Goal: Task Accomplishment & Management: Use online tool/utility

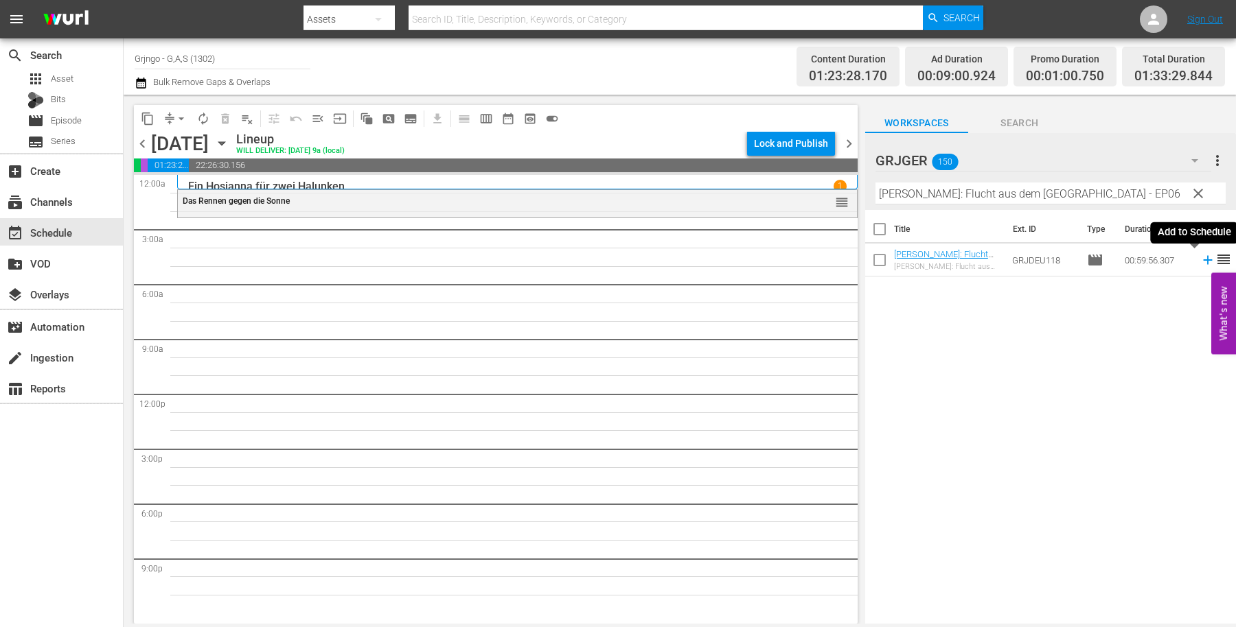
click at [1200, 266] on icon at bounding box center [1207, 260] width 15 height 15
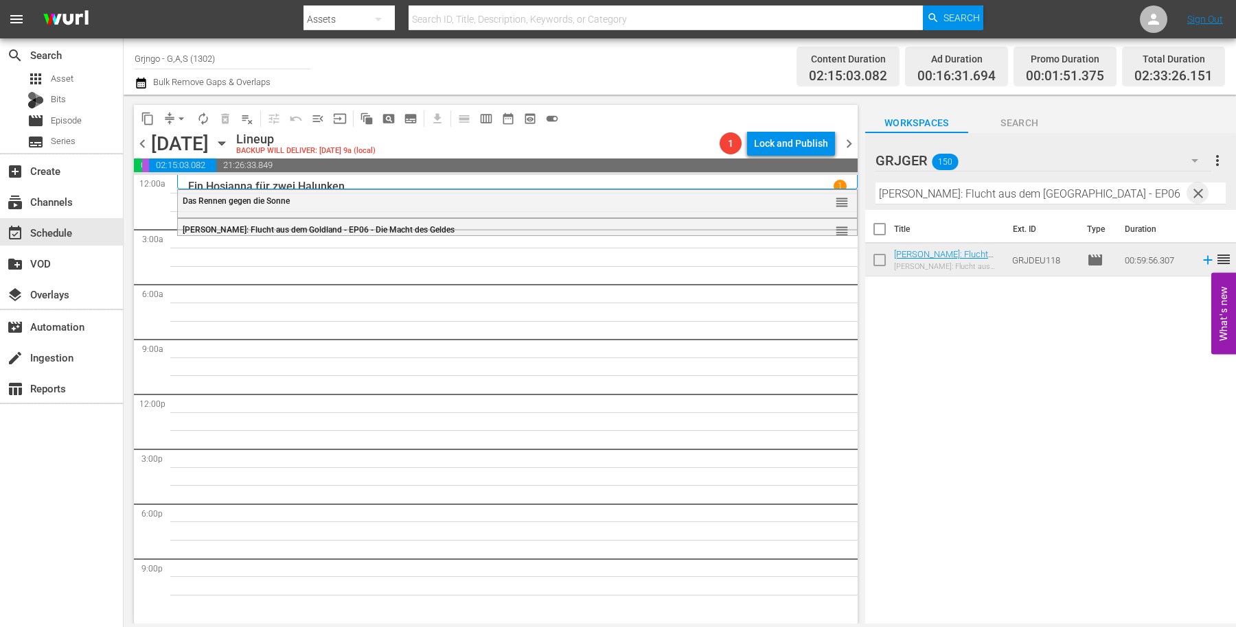
click at [1197, 194] on span "clear" at bounding box center [1198, 193] width 16 height 16
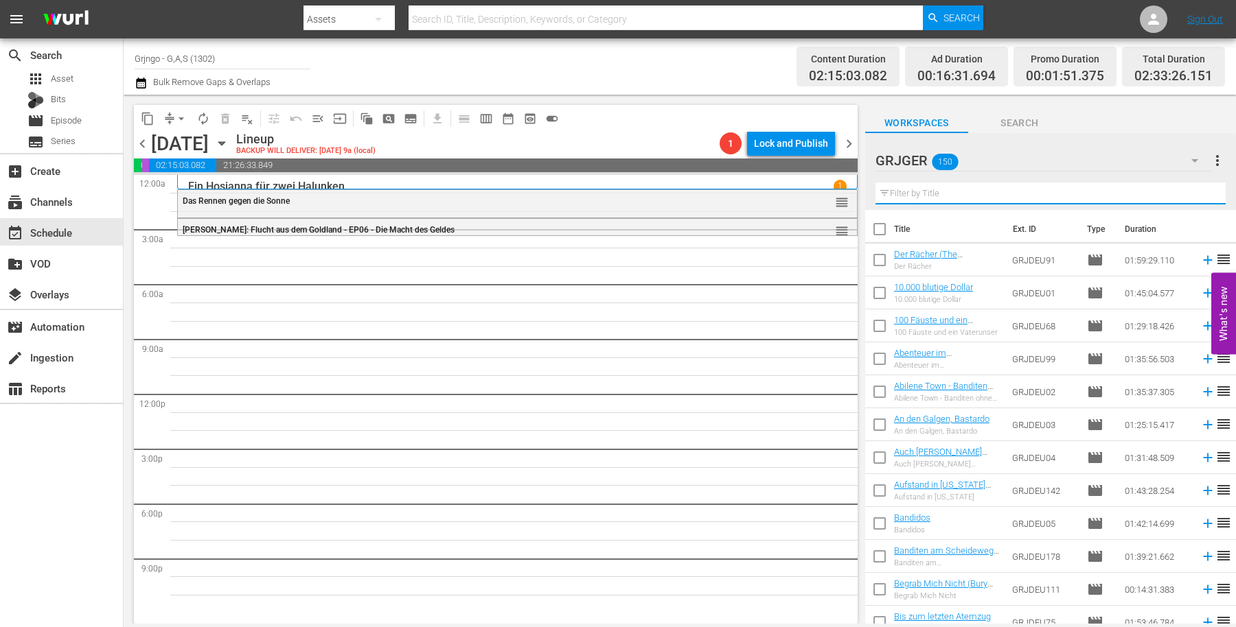
paste input "Für 1000 Dollar am Tag"
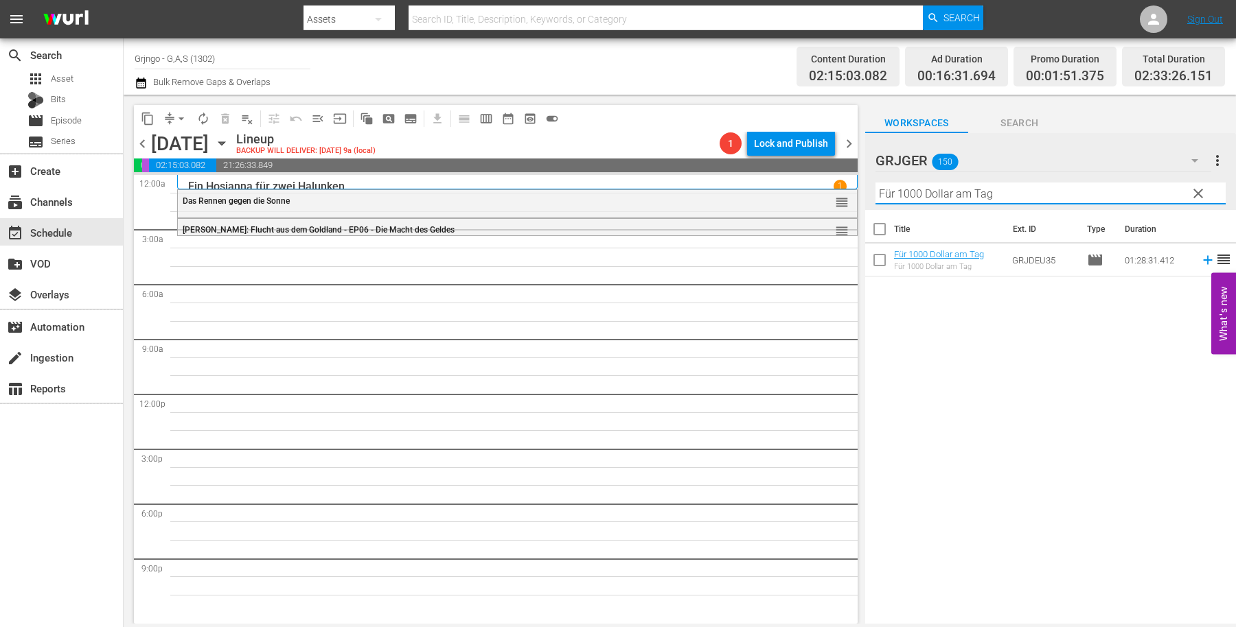
type input "Für 1000 Dollar am Tag"
click at [1200, 260] on icon at bounding box center [1207, 260] width 15 height 15
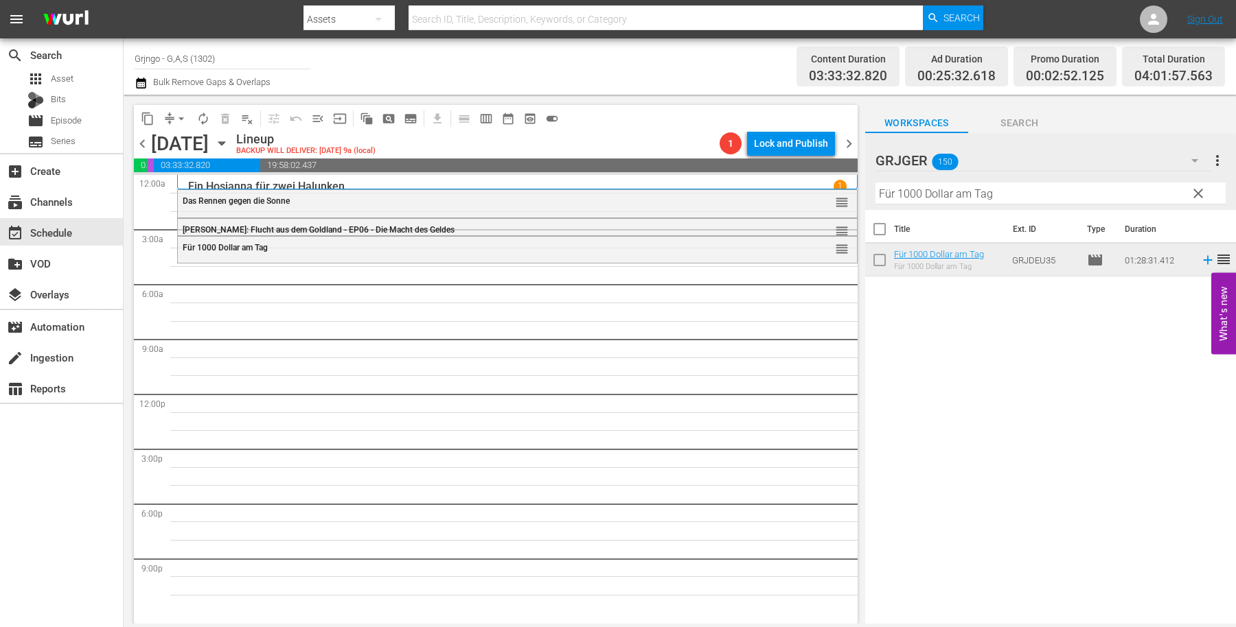
click at [1198, 191] on span "clear" at bounding box center [1198, 193] width 16 height 16
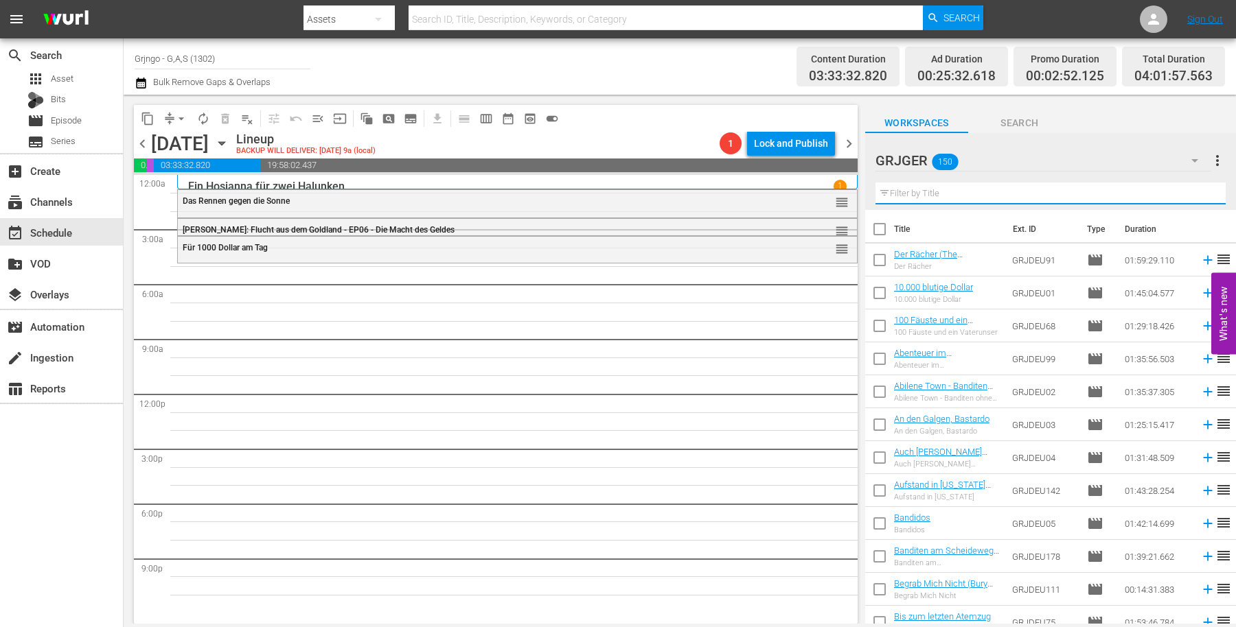
paste input "Zwei durch dick und dünn"
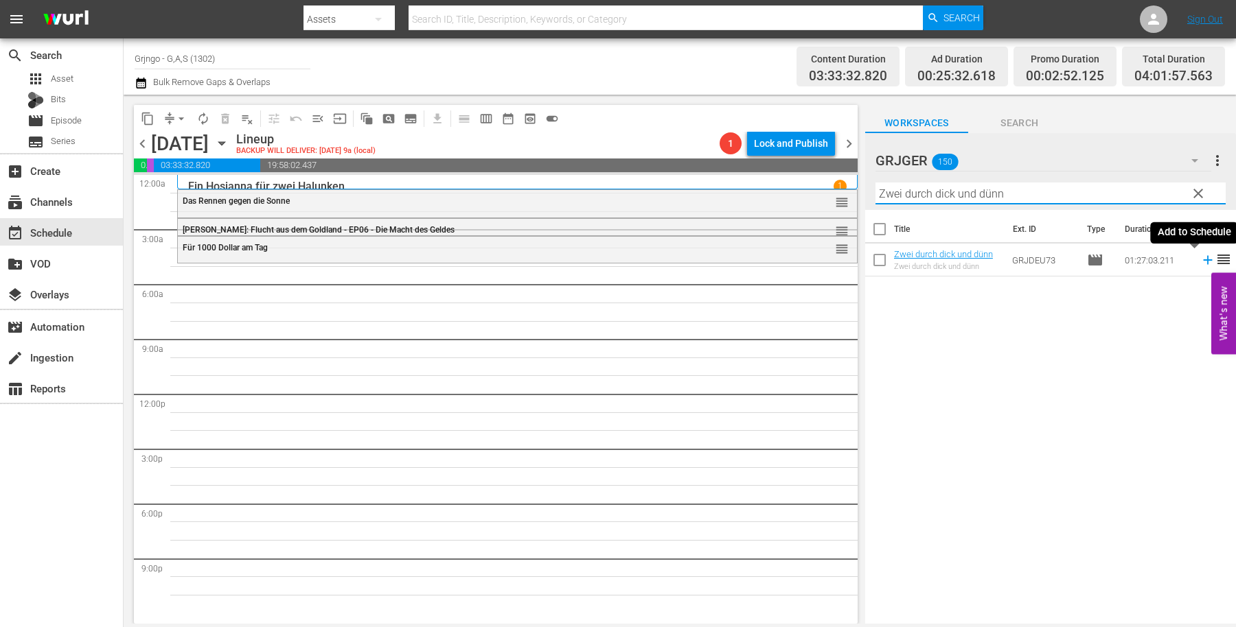
type input "Zwei durch dick und dünn"
click at [1200, 262] on icon at bounding box center [1207, 260] width 15 height 15
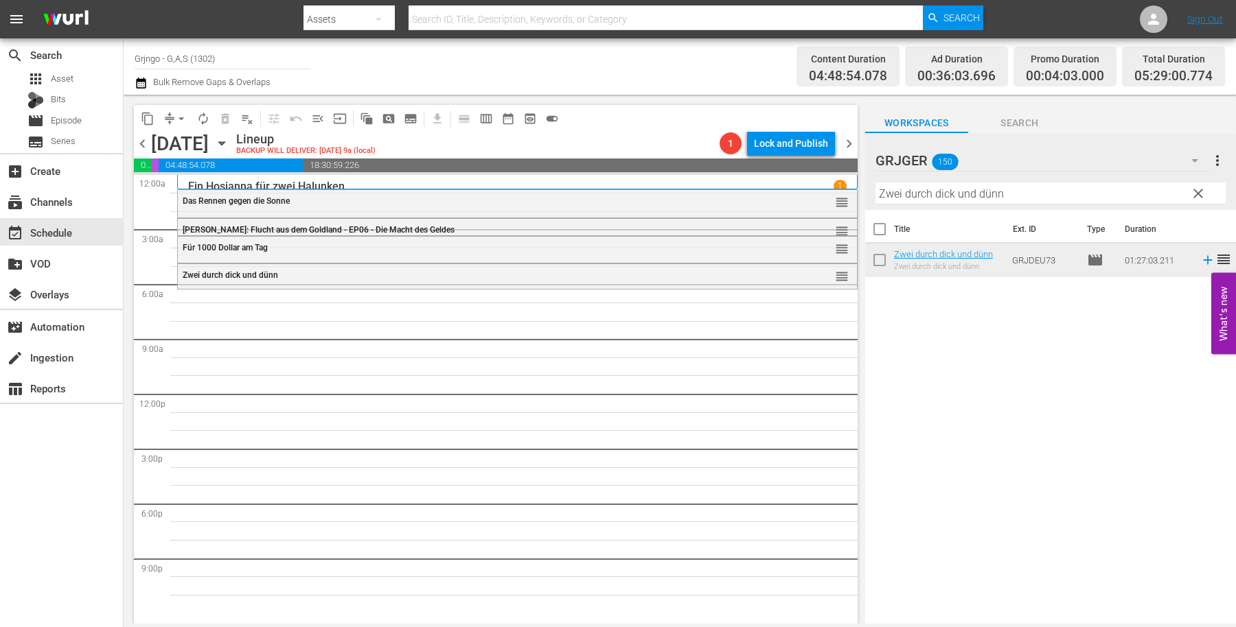
drag, startPoint x: 1197, startPoint y: 189, endPoint x: 915, endPoint y: 189, distance: 281.5
click at [1195, 189] on span "clear" at bounding box center [1198, 193] width 16 height 16
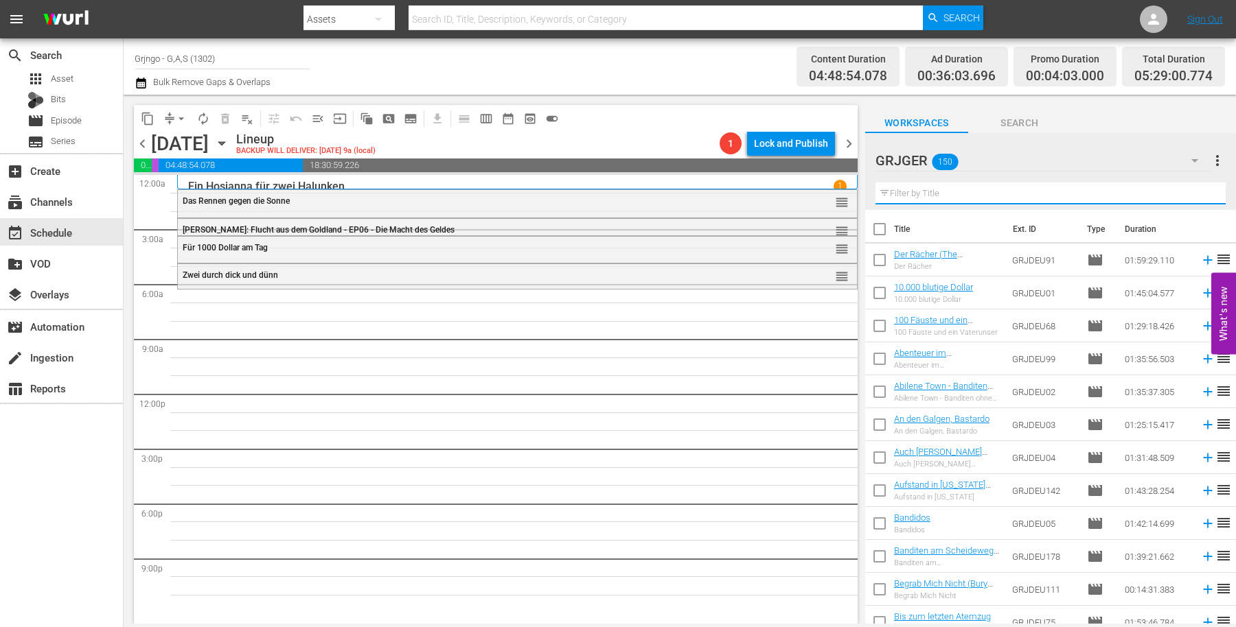
paste input "Requiem für [PERSON_NAME]"
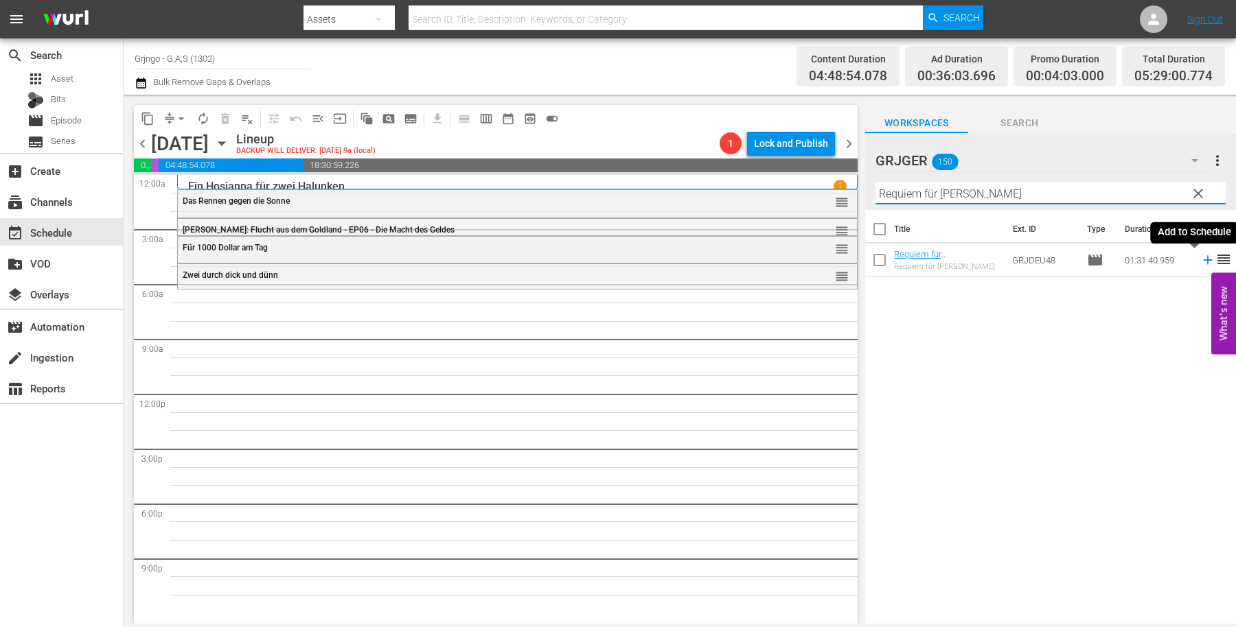
type input "Requiem für [PERSON_NAME]"
click at [1200, 257] on icon at bounding box center [1207, 260] width 15 height 15
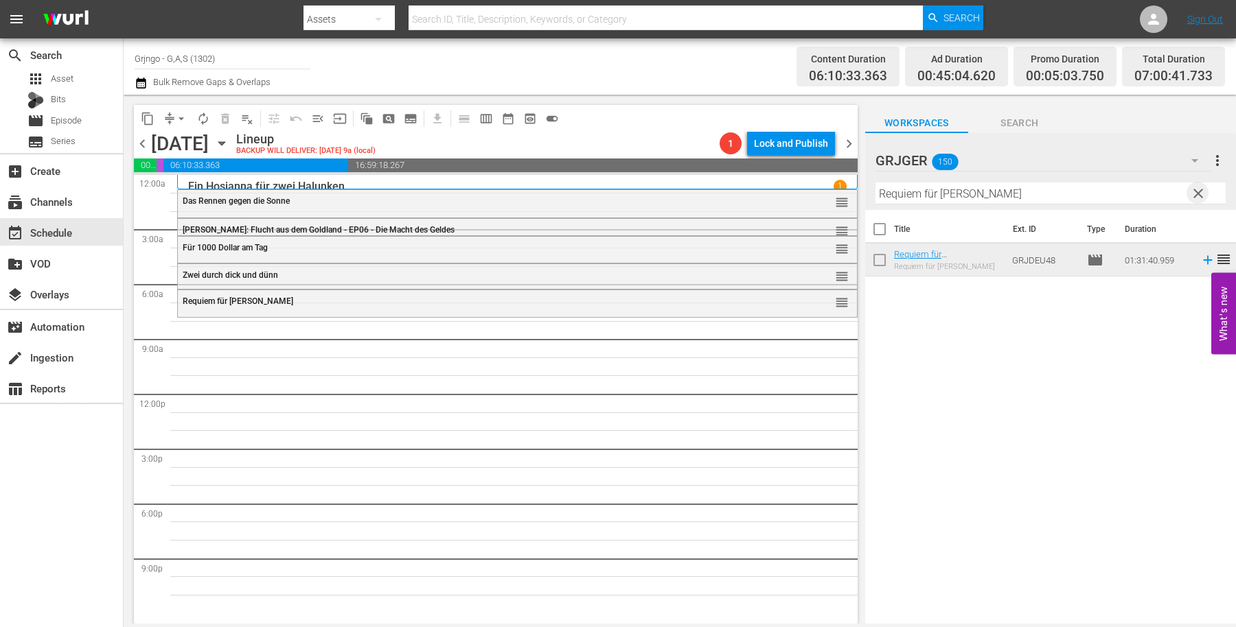
click at [1197, 193] on span "clear" at bounding box center [1198, 193] width 16 height 16
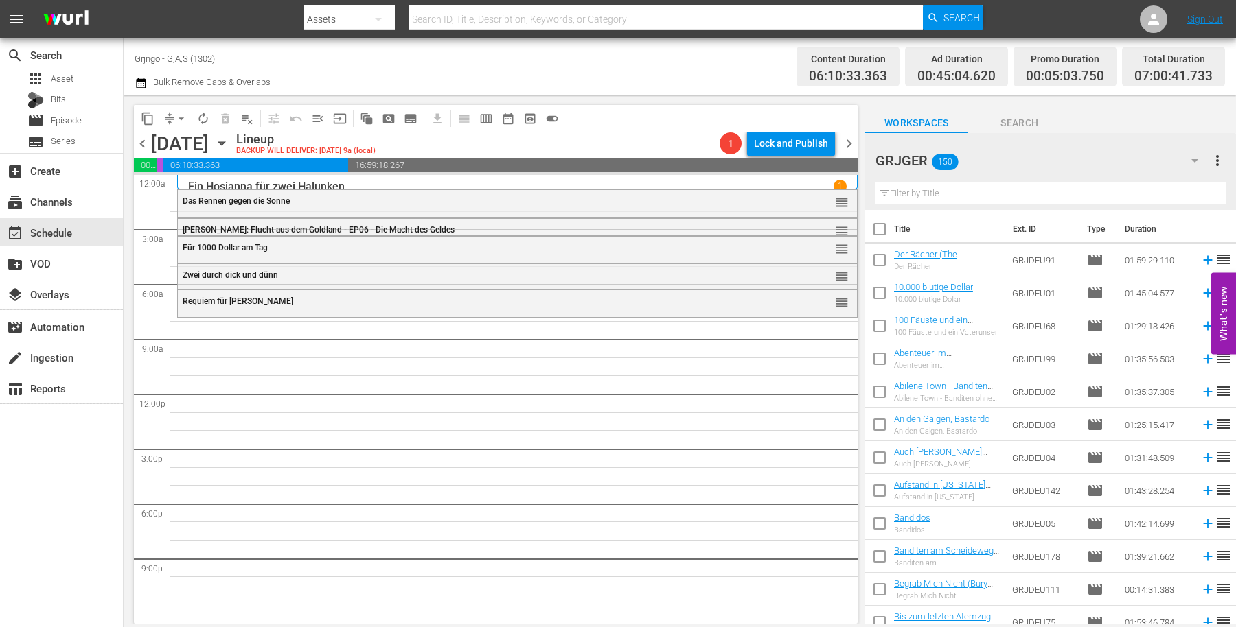
click at [941, 191] on input "text" at bounding box center [1050, 194] width 350 height 22
paste input "[PERSON_NAME]"
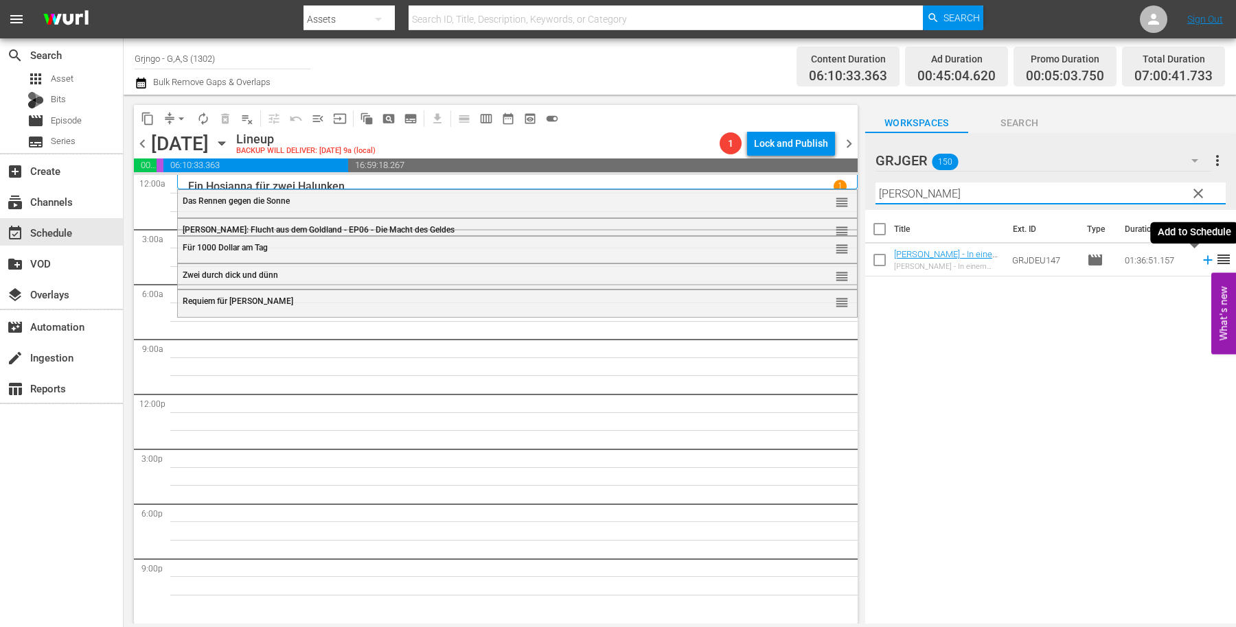
type input "[PERSON_NAME]"
click at [1203, 261] on icon at bounding box center [1207, 260] width 9 height 9
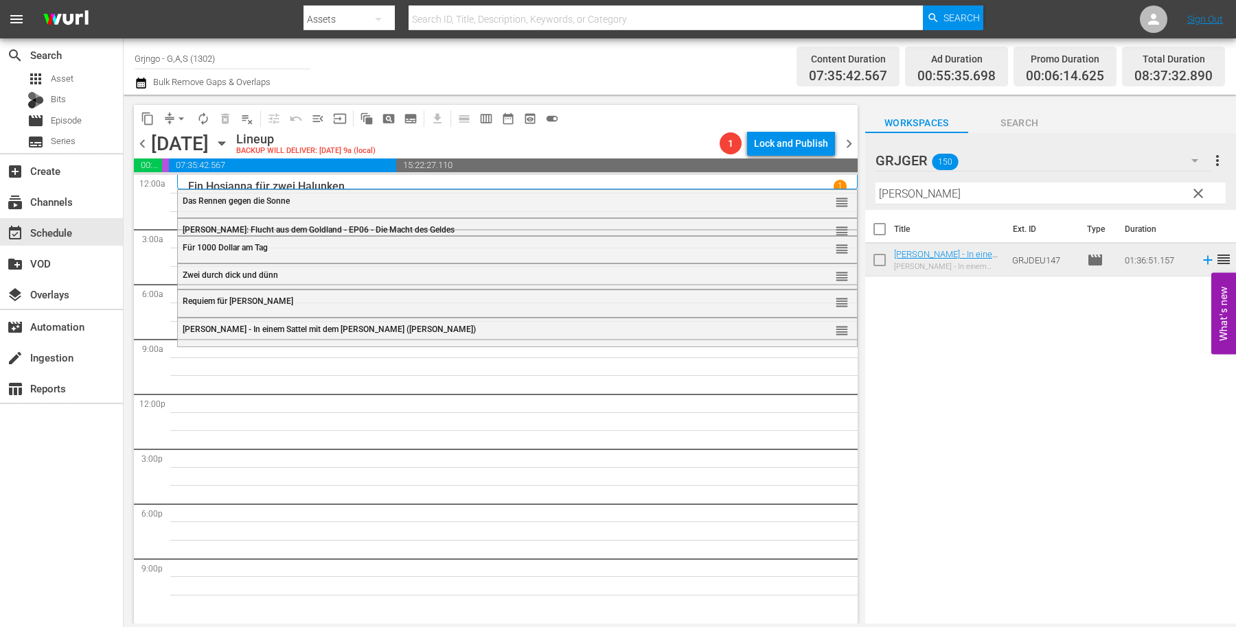
click at [1191, 192] on span "clear" at bounding box center [1198, 193] width 16 height 16
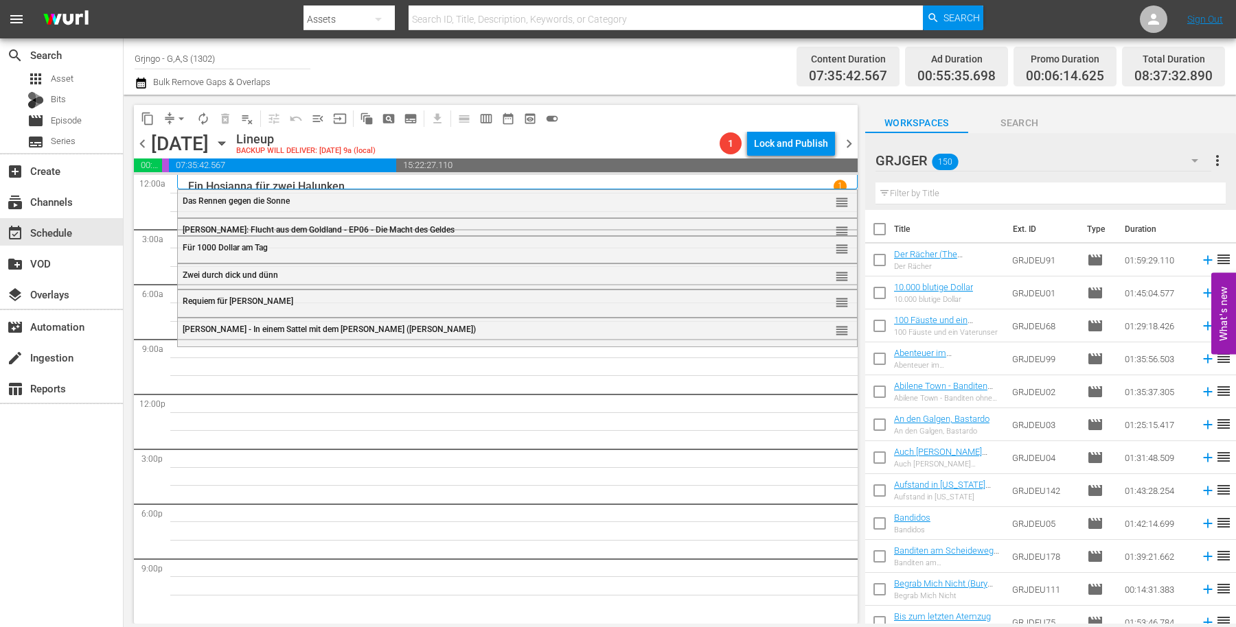
click at [908, 192] on input "text" at bounding box center [1050, 194] width 350 height 22
paste input "Lederstrumpf und Chingachgook"
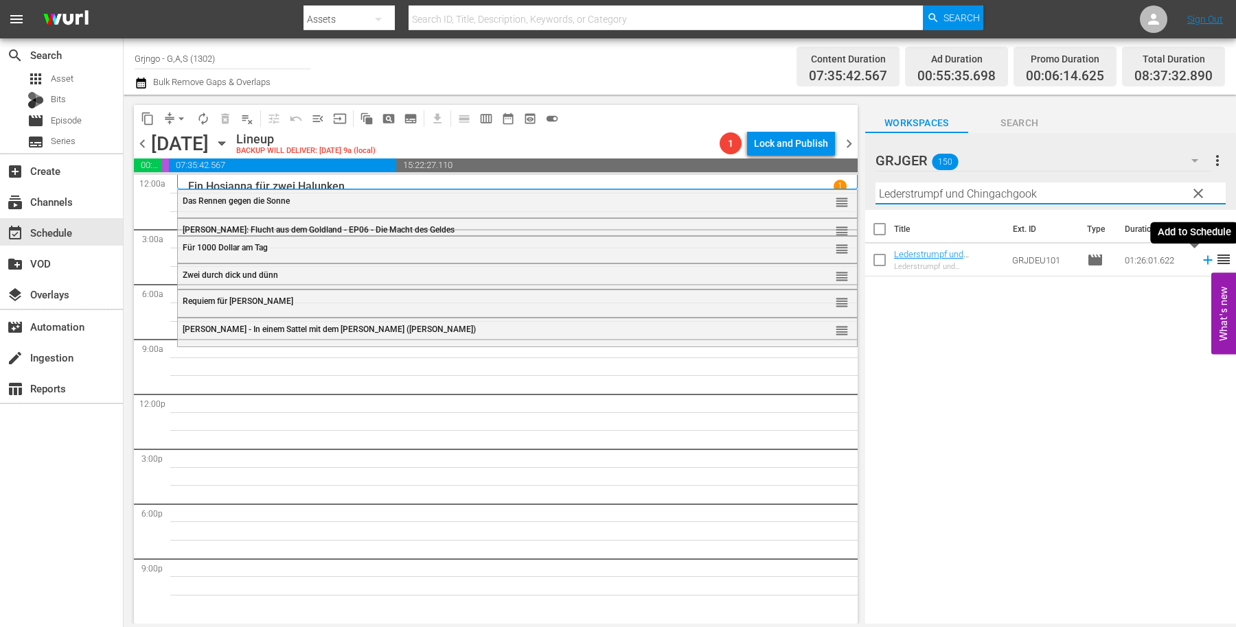
type input "Lederstrumpf und Chingachgook"
click at [1200, 257] on icon at bounding box center [1207, 260] width 15 height 15
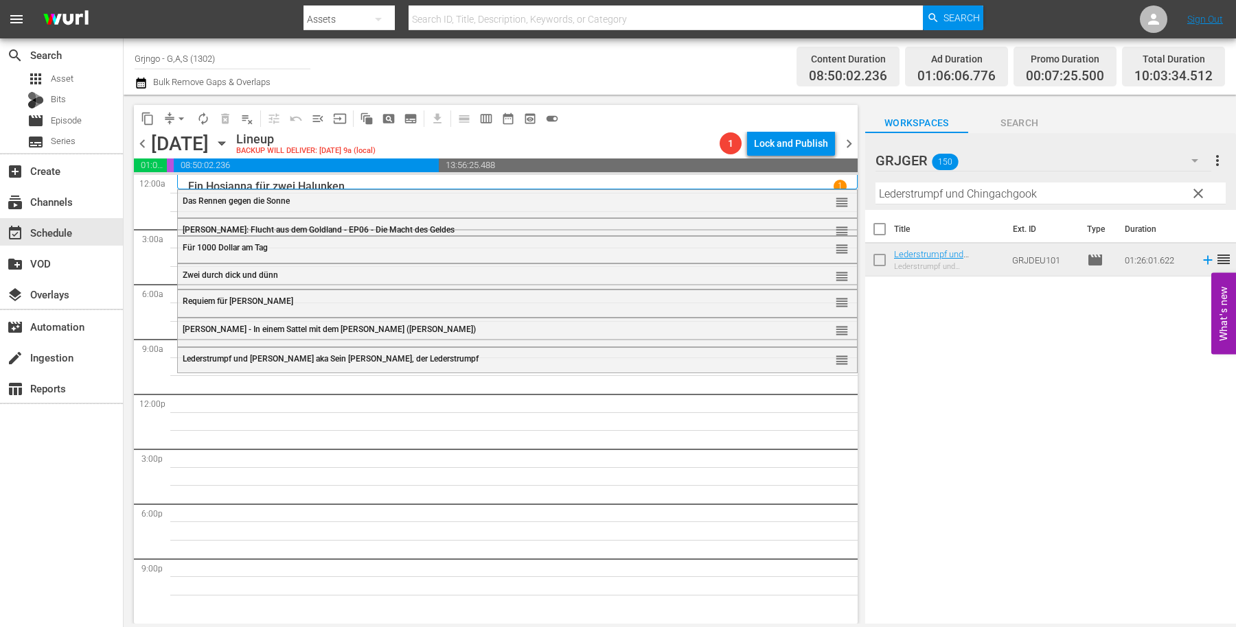
click at [1196, 187] on span "clear" at bounding box center [1198, 193] width 16 height 16
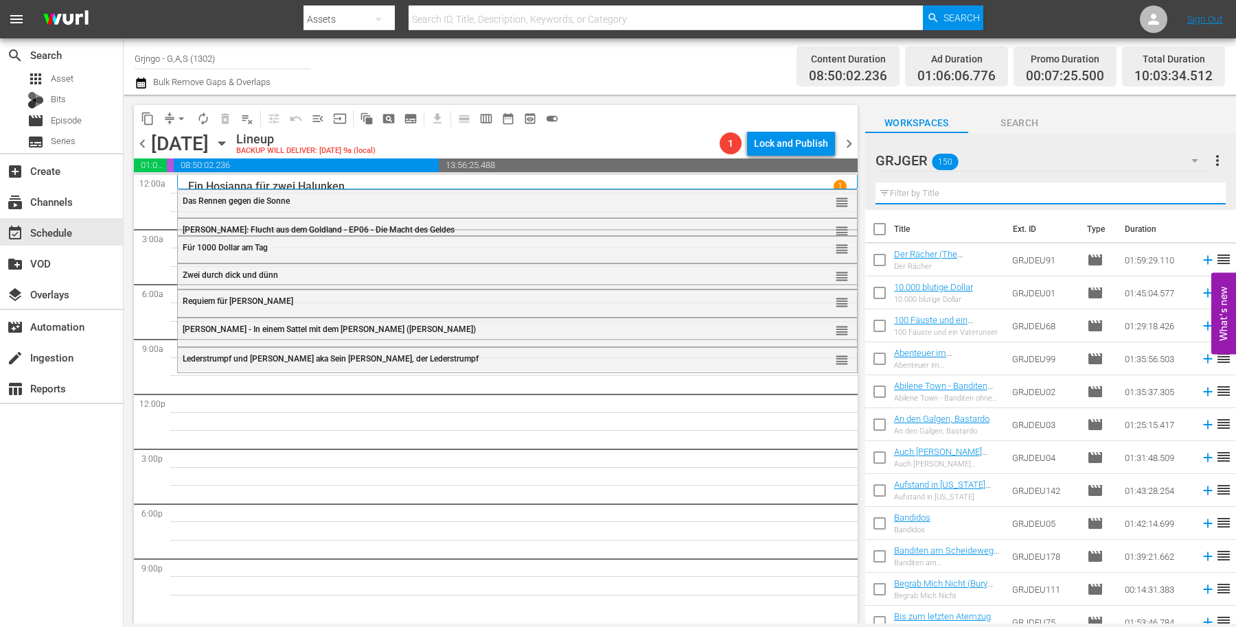
paste input "Chamaco"
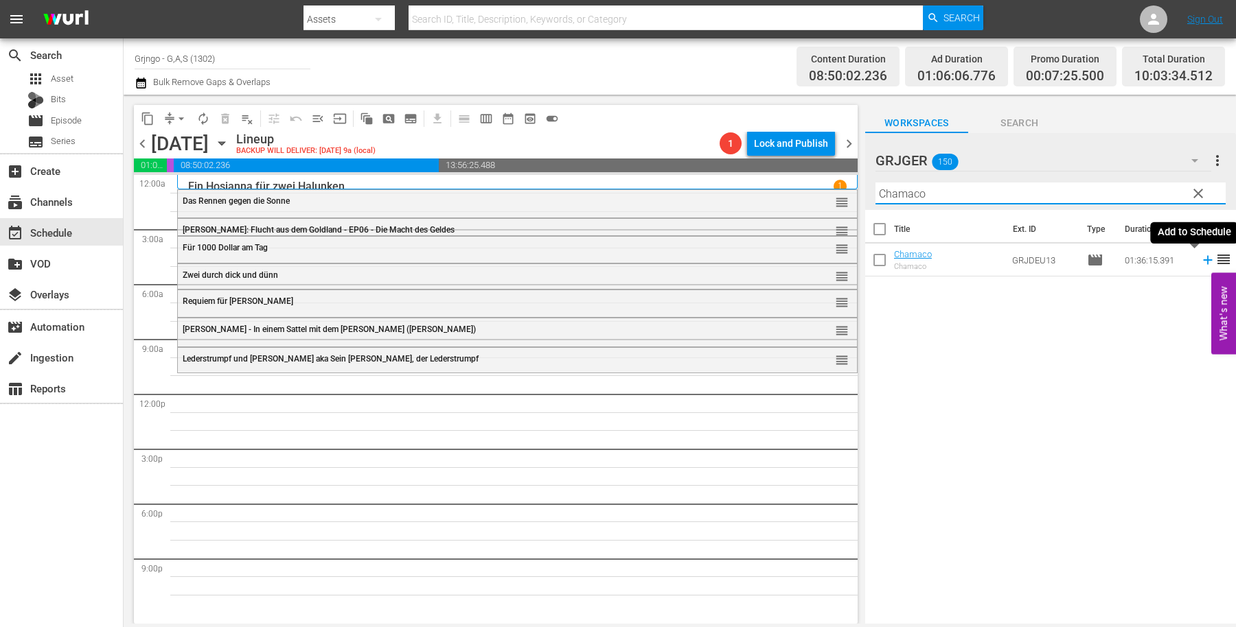
type input "Chamaco"
click at [1200, 262] on icon at bounding box center [1207, 260] width 15 height 15
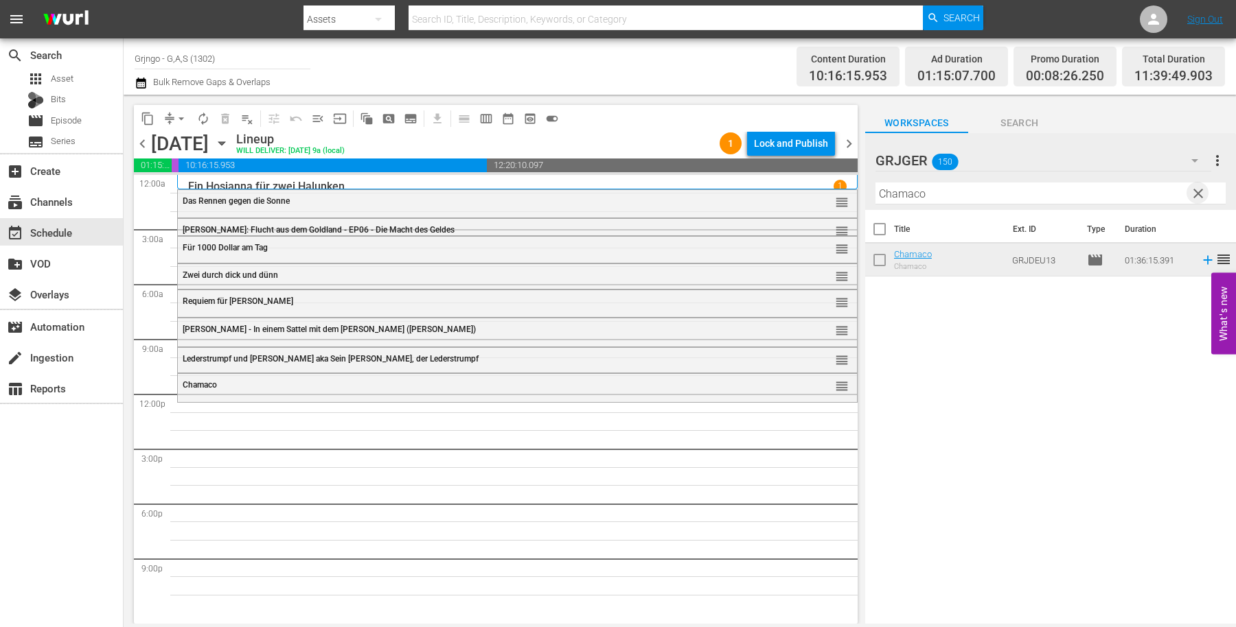
click at [1199, 196] on span "clear" at bounding box center [1198, 193] width 16 height 16
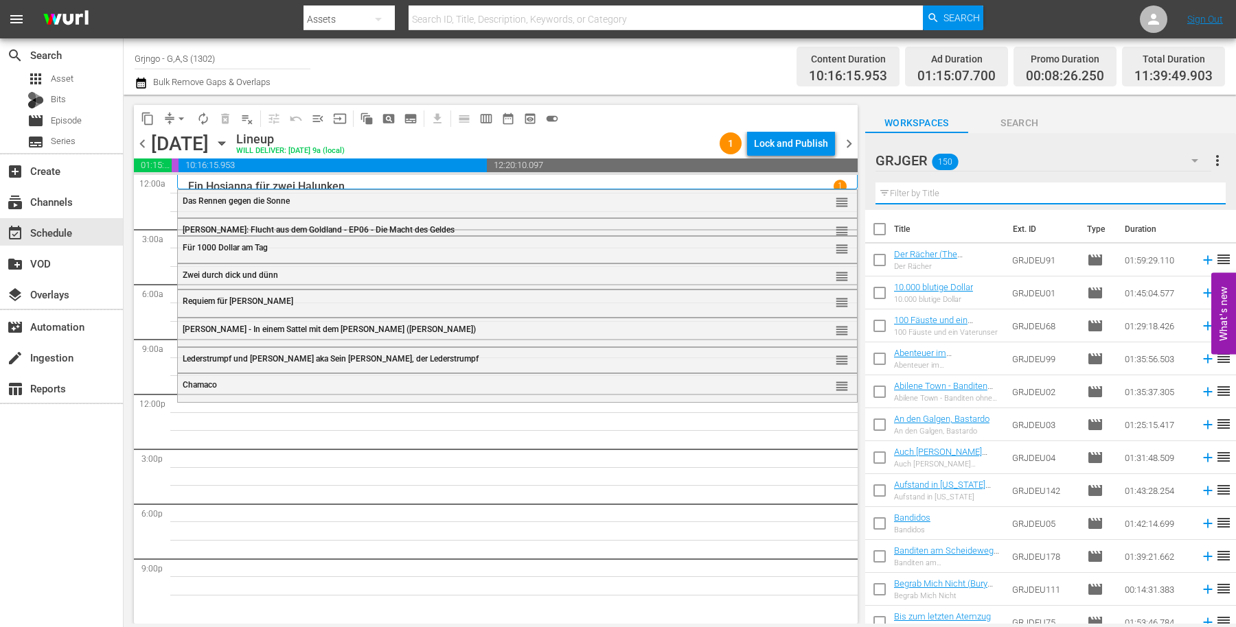
click at [1006, 187] on input "text" at bounding box center [1050, 194] width 350 height 22
paste input "Miss [US_STATE] Teil 1"
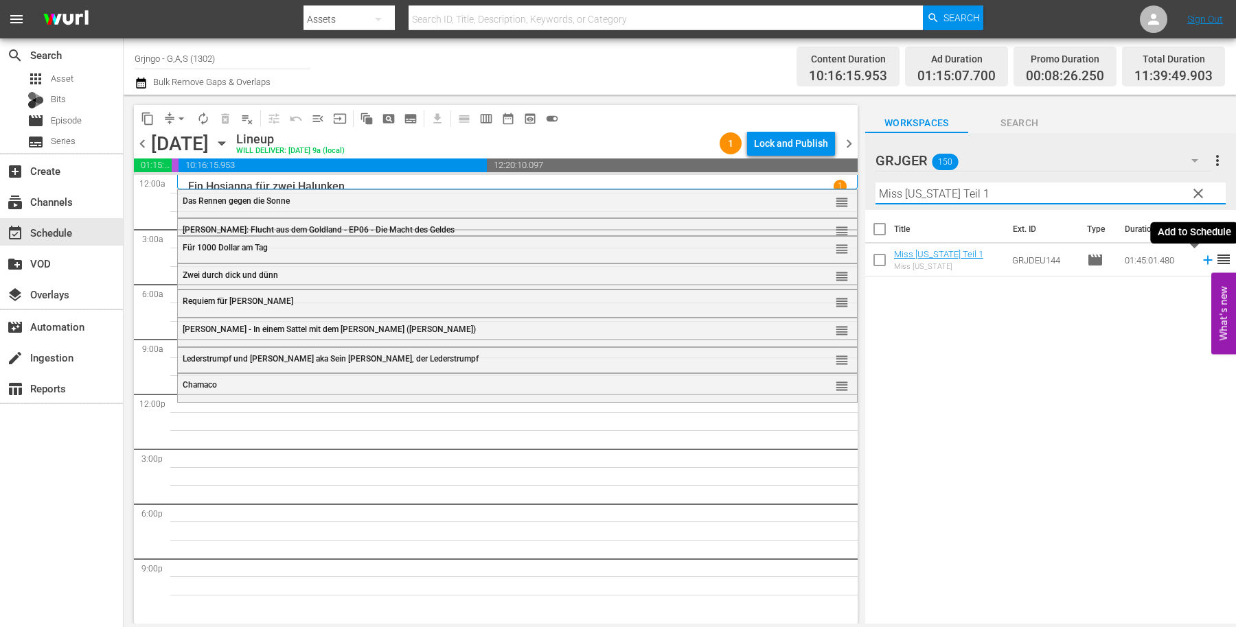
type input "Miss [US_STATE] Teil 1"
click at [1200, 256] on icon at bounding box center [1207, 260] width 15 height 15
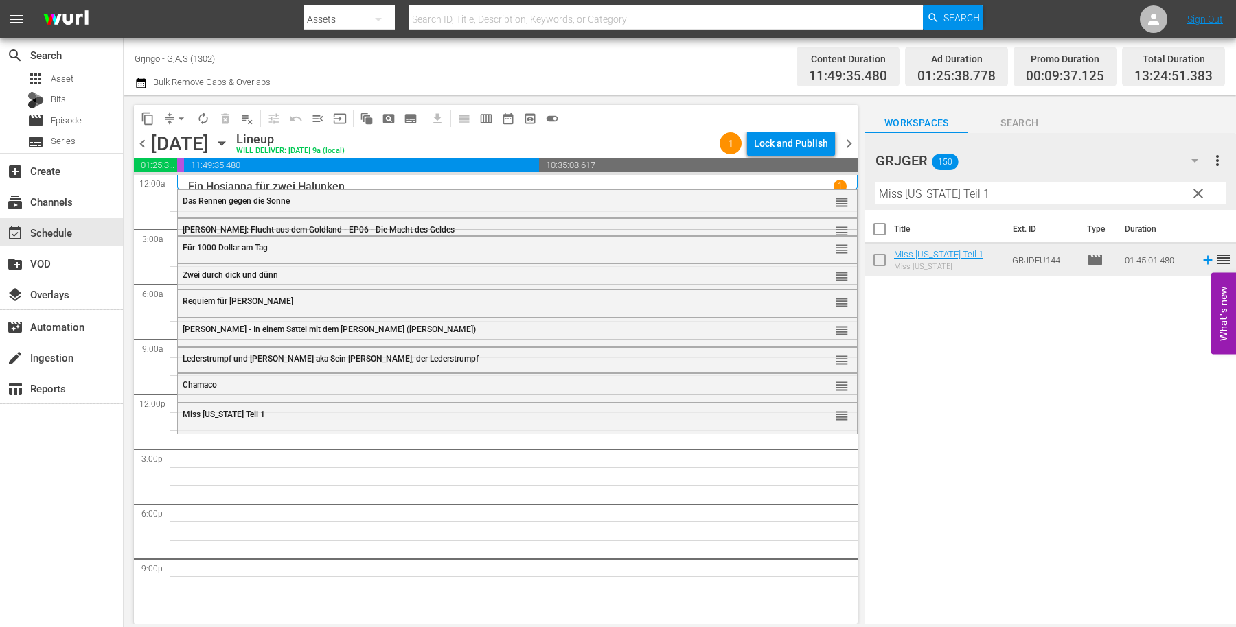
click at [1201, 188] on span "clear" at bounding box center [1198, 193] width 16 height 16
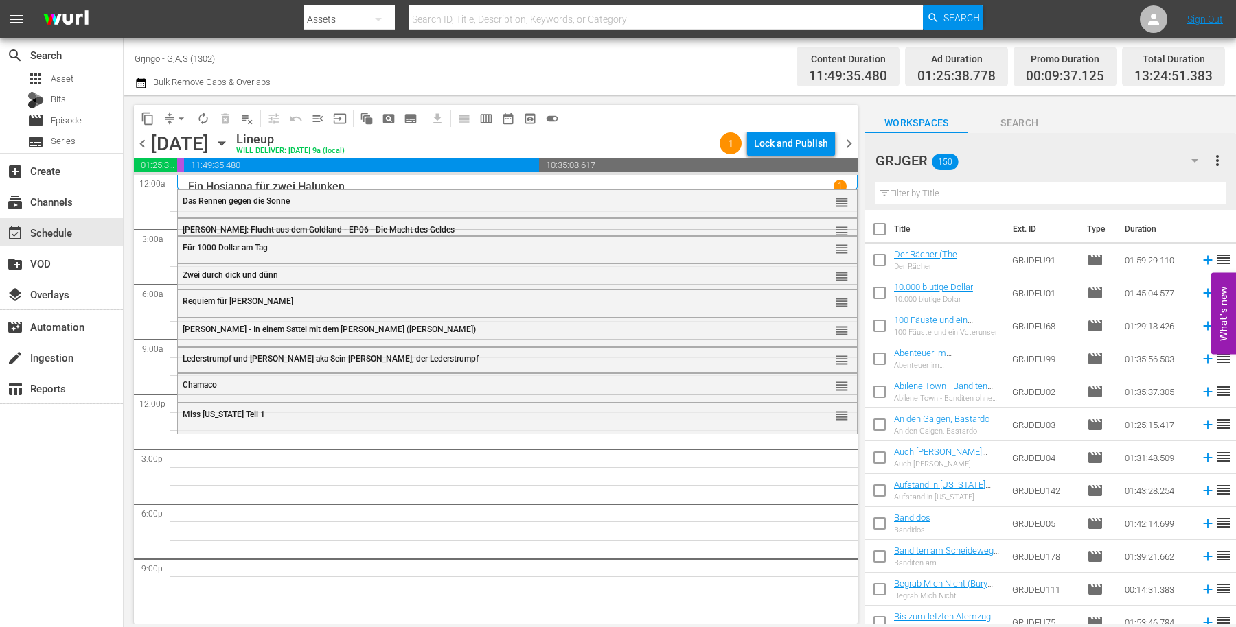
click at [927, 192] on input "text" at bounding box center [1050, 194] width 350 height 22
paste input "Zwei wilde Companeros"
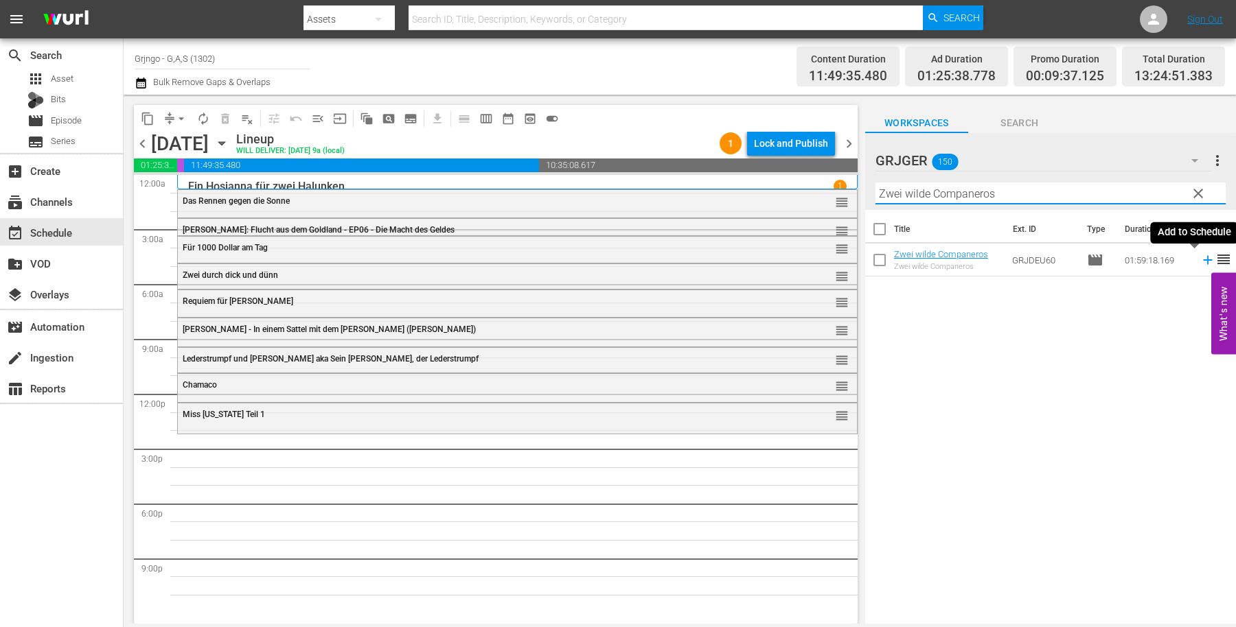
type input "Zwei wilde Companeros"
click at [1200, 258] on icon at bounding box center [1207, 260] width 15 height 15
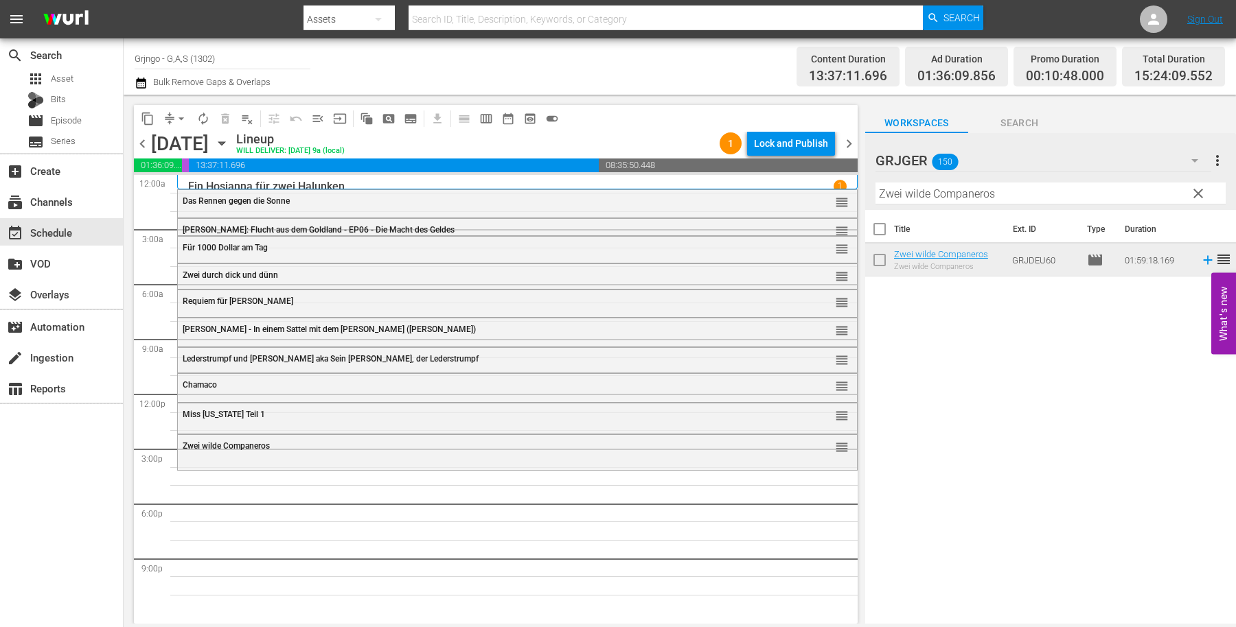
click at [1198, 192] on span "clear" at bounding box center [1198, 193] width 16 height 16
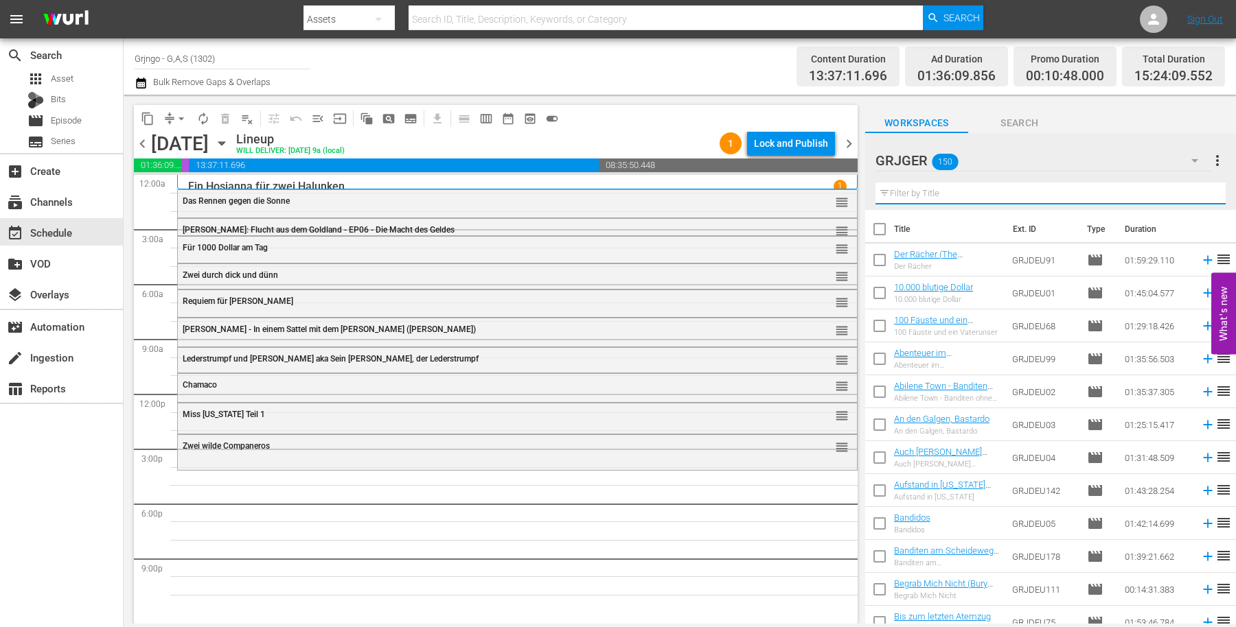
paste input "Der Schrei der schwarzen Wölfe"
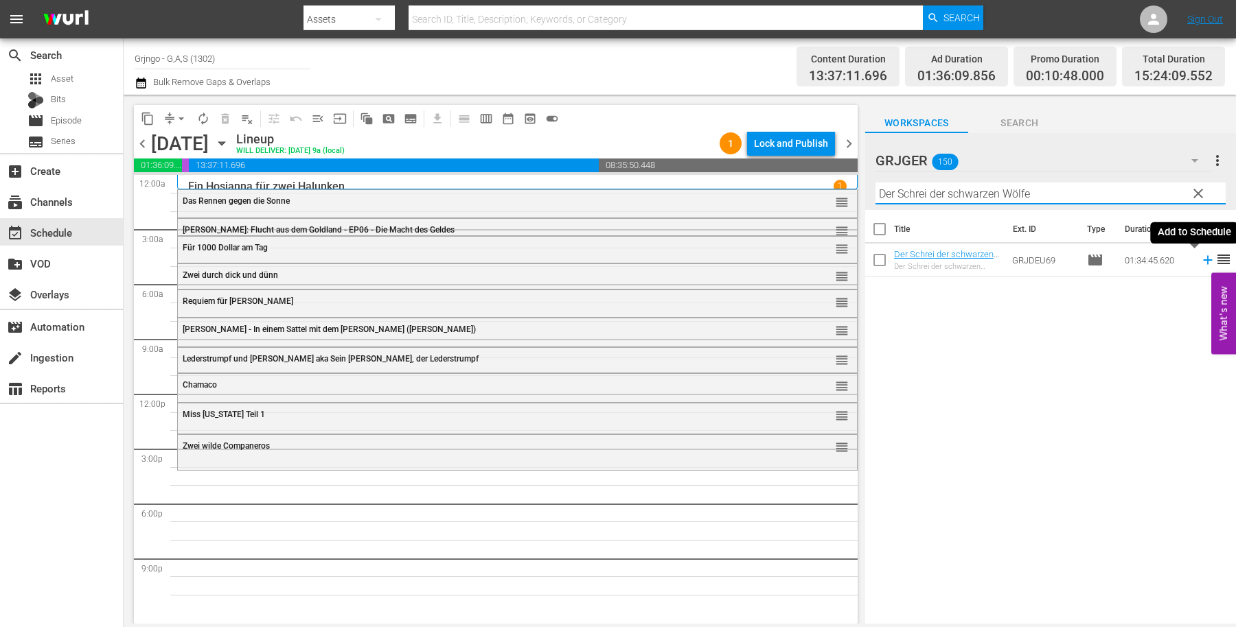
type input "Der Schrei der schwarzen Wölfe"
click at [1203, 257] on icon at bounding box center [1207, 260] width 9 height 9
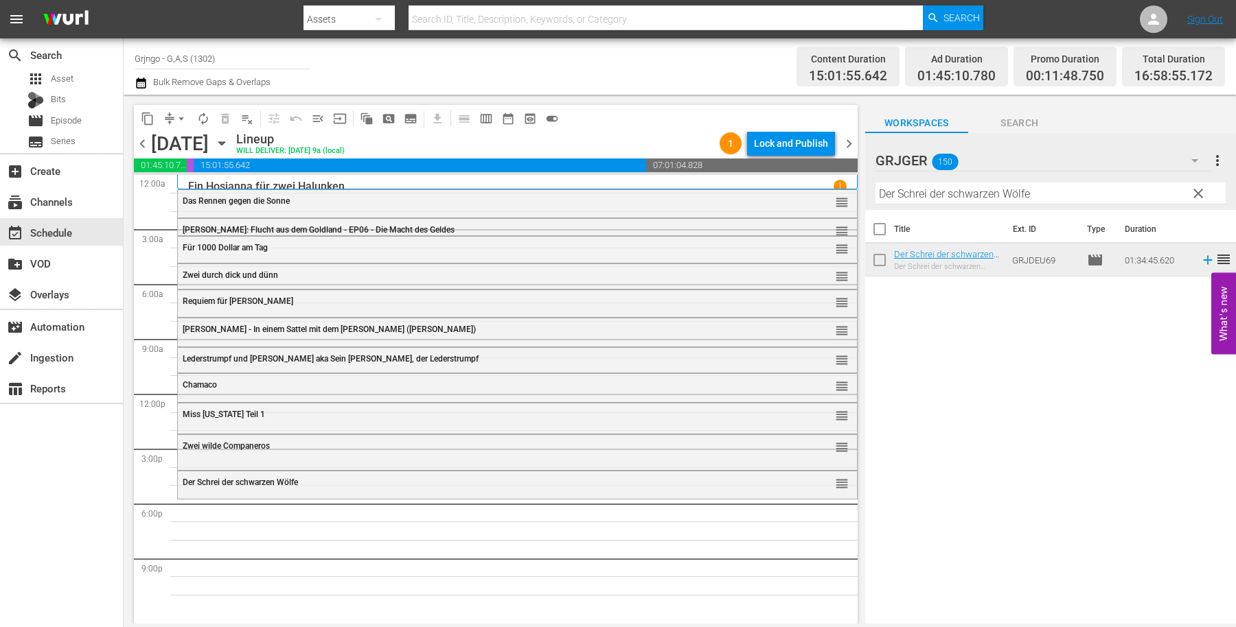
click at [1199, 192] on span "clear" at bounding box center [1198, 193] width 16 height 16
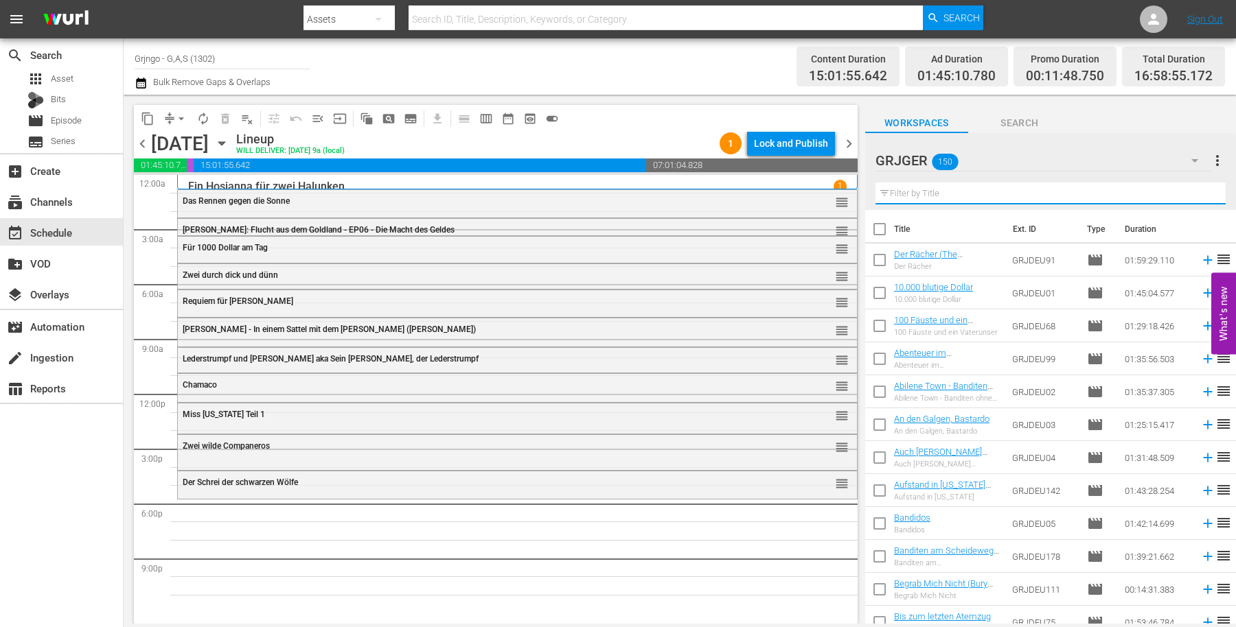
paste input "[PERSON_NAME]: Flucht aus dem Goldland - EP04"
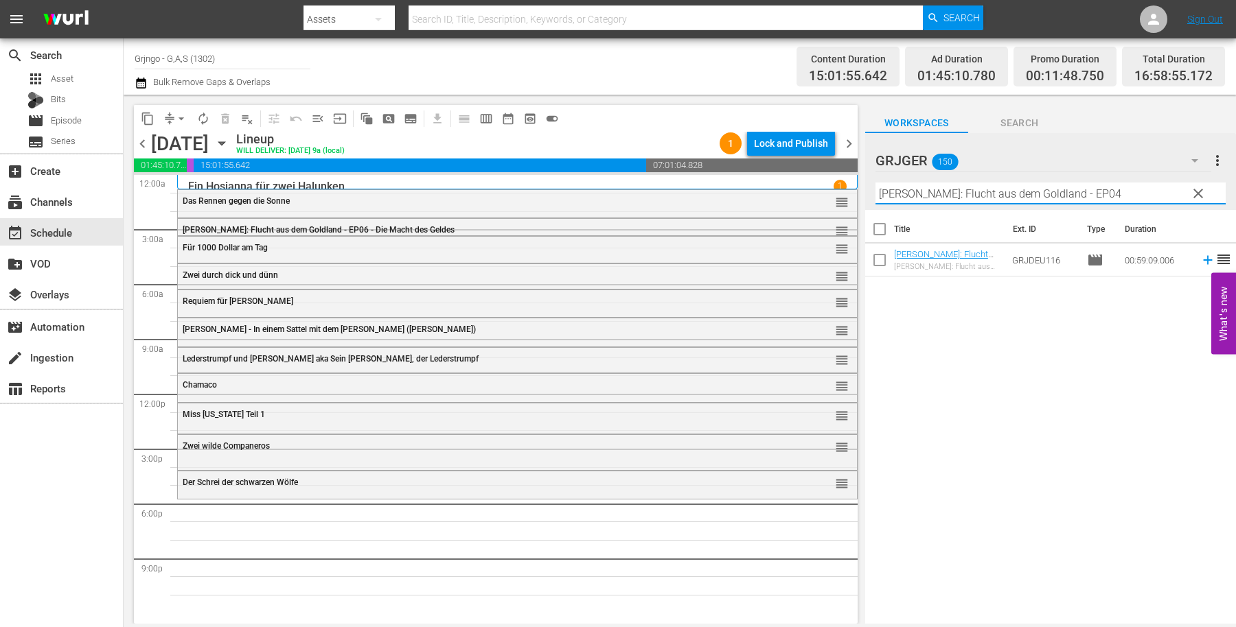
type input "[PERSON_NAME]: Flucht aus dem Goldland - EP04"
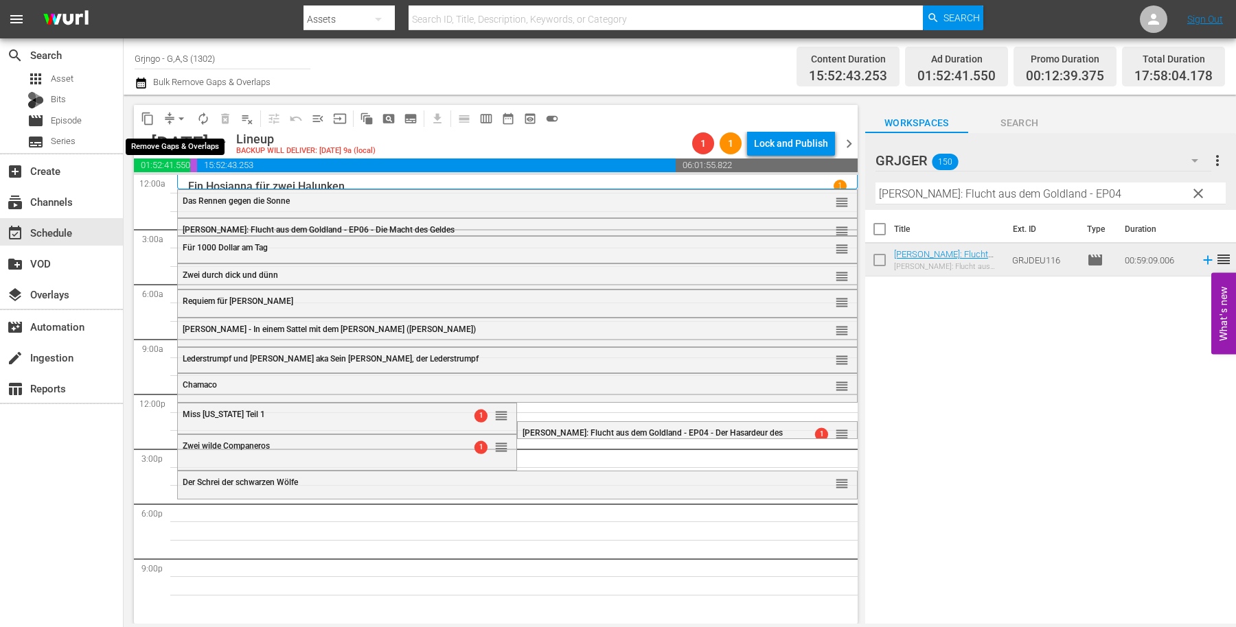
click at [178, 120] on span "arrow_drop_down" at bounding box center [181, 119] width 14 height 14
click at [193, 198] on li "Align to End of Previous Day" at bounding box center [182, 191] width 144 height 23
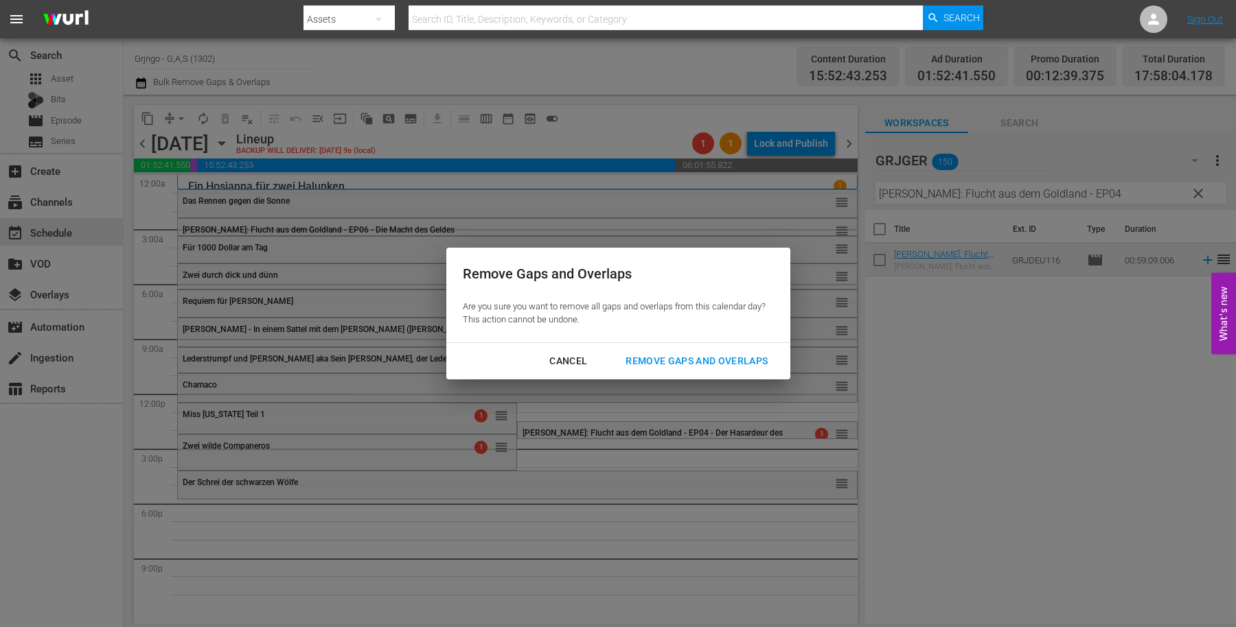
click at [741, 349] on button "Remove Gaps and Overlaps" at bounding box center [696, 361] width 175 height 25
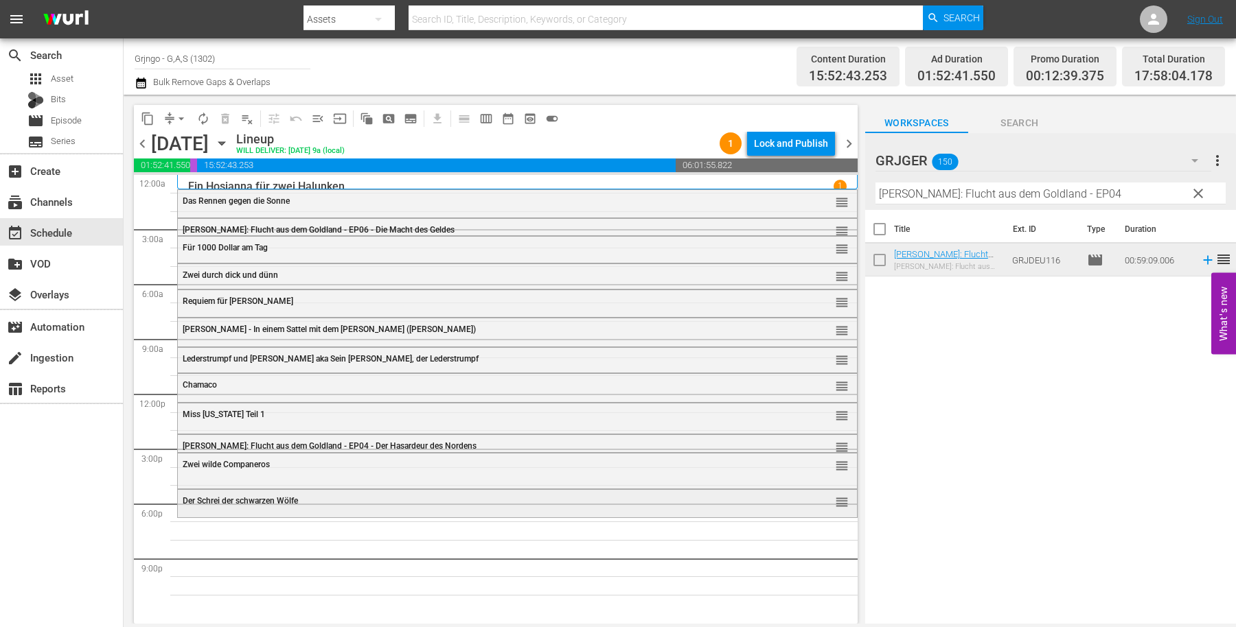
click at [257, 498] on span "Der Schrei der schwarzen Wölfe" at bounding box center [240, 501] width 115 height 10
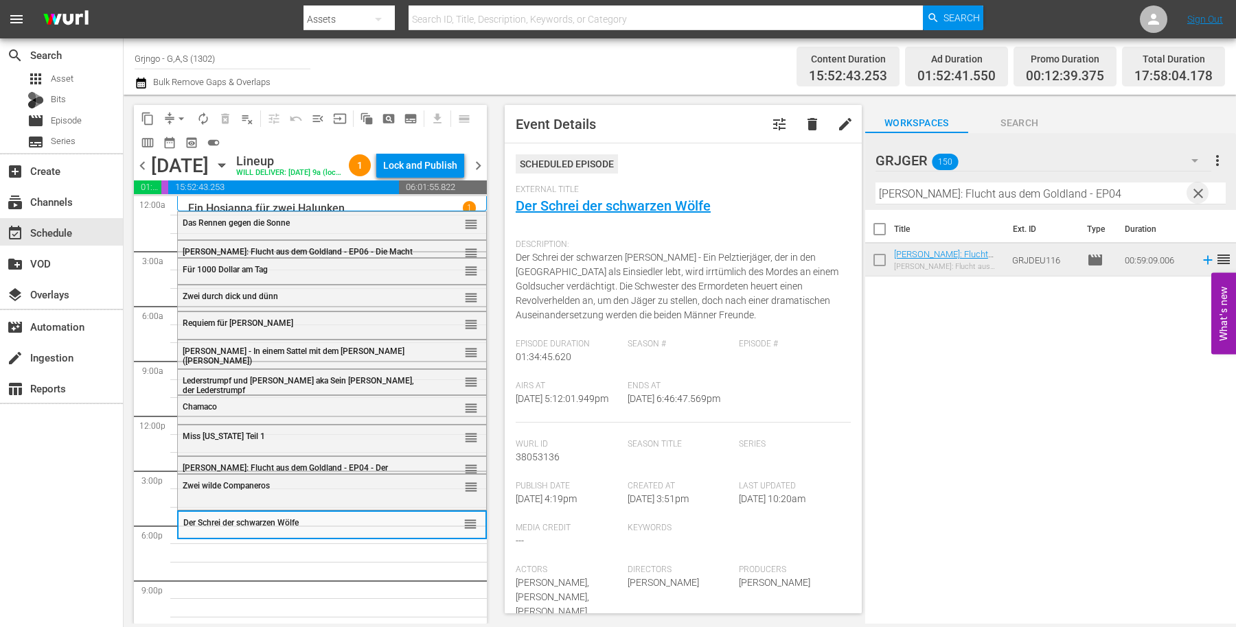
drag, startPoint x: 1201, startPoint y: 189, endPoint x: 936, endPoint y: 207, distance: 266.3
click at [1201, 189] on span "clear" at bounding box center [1198, 193] width 16 height 16
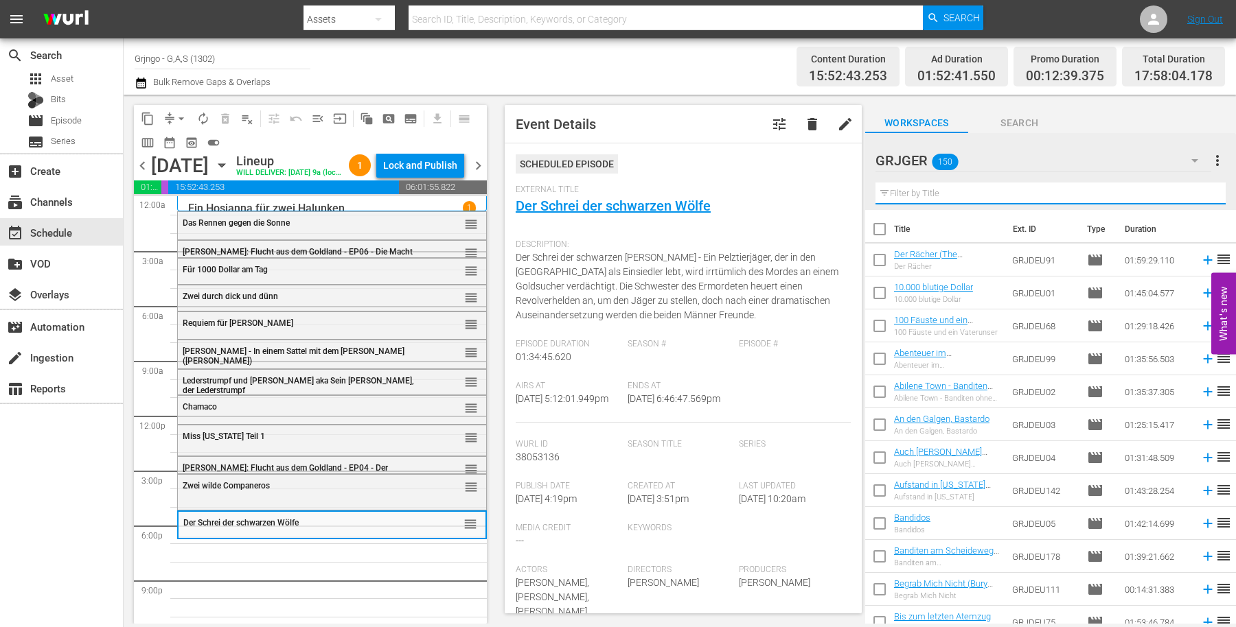
paste input "Oh Jalisco, gib nicht auf!"
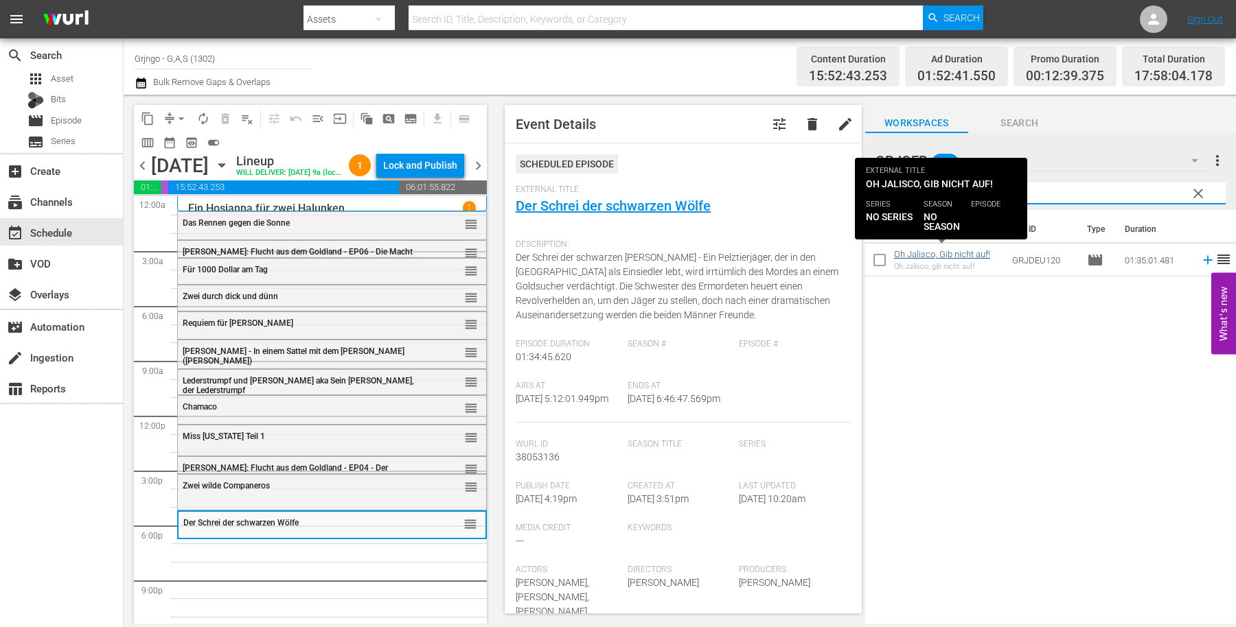
type input "Oh Jalisco, gib nicht auf!"
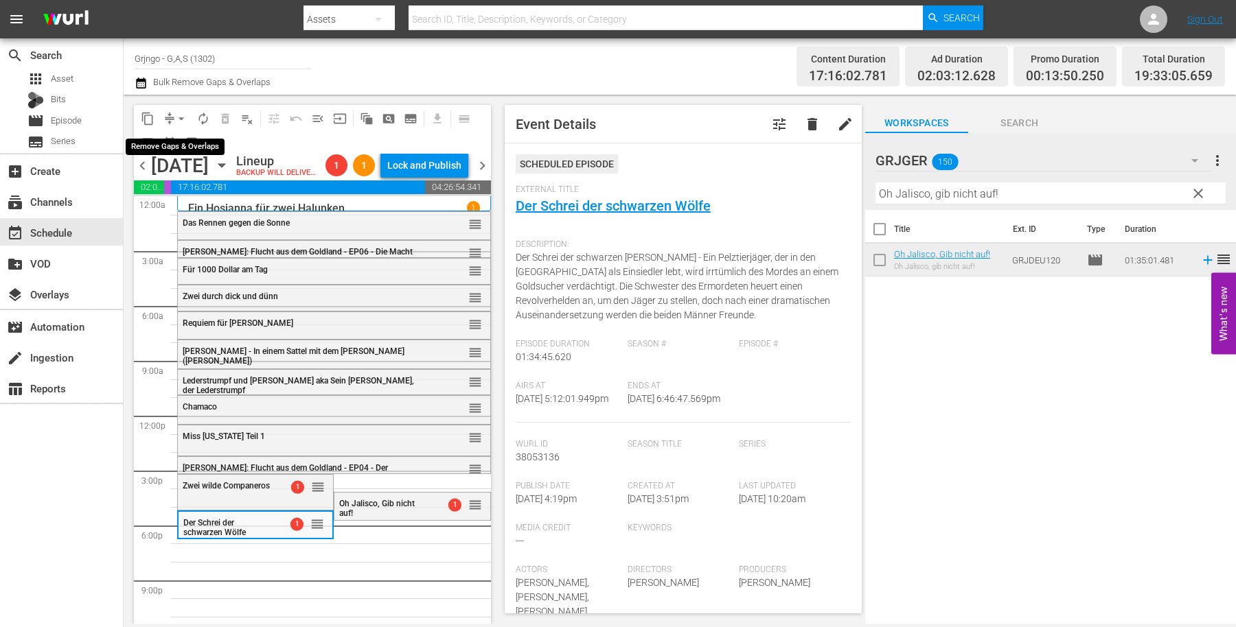
click at [181, 117] on span "arrow_drop_down" at bounding box center [181, 119] width 14 height 14
click at [210, 192] on li "Align to End of Previous Day" at bounding box center [182, 191] width 144 height 23
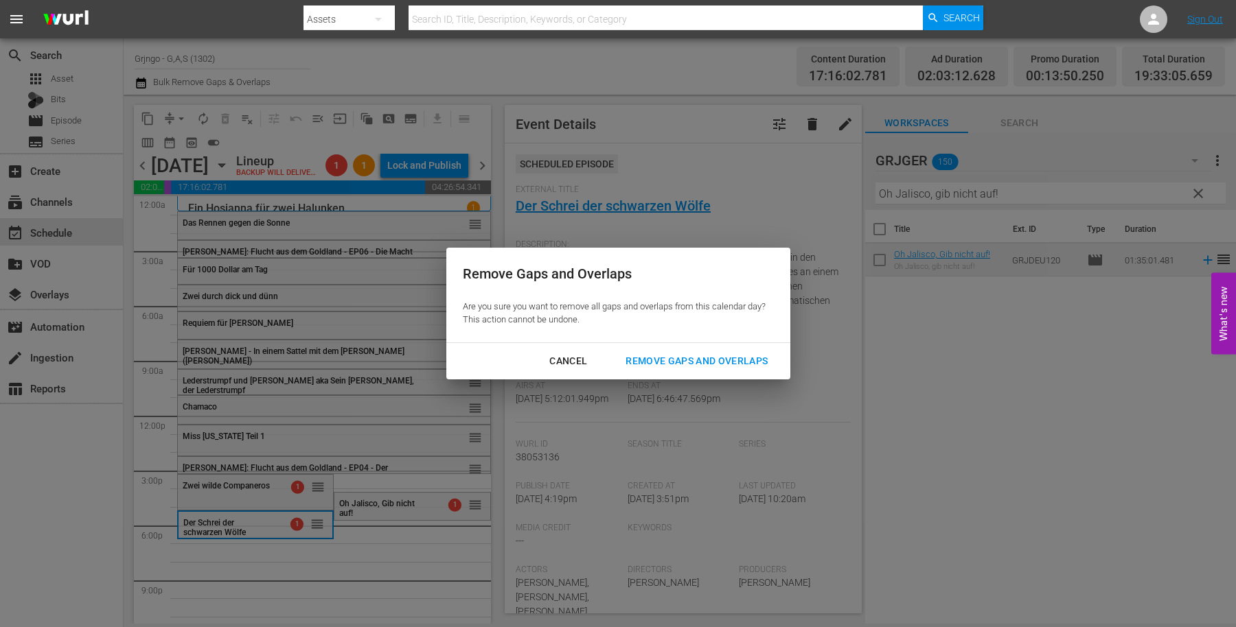
click at [685, 362] on div "Remove Gaps and Overlaps" at bounding box center [696, 361] width 164 height 17
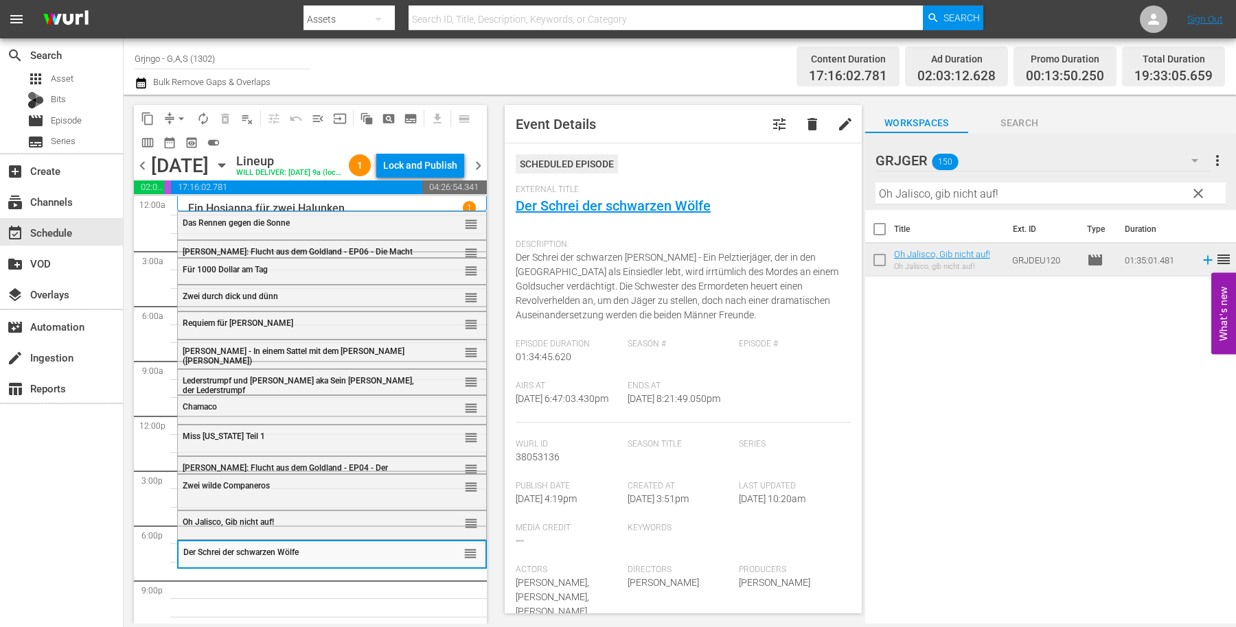
click at [1157, 452] on div "Title Ext. ID Type Duration Oh [GEOGRAPHIC_DATA], Gib nicht auf! Oh [GEOGRAPHIC…" at bounding box center [1050, 418] width 371 height 416
click at [1201, 186] on span "clear" at bounding box center [1198, 193] width 16 height 16
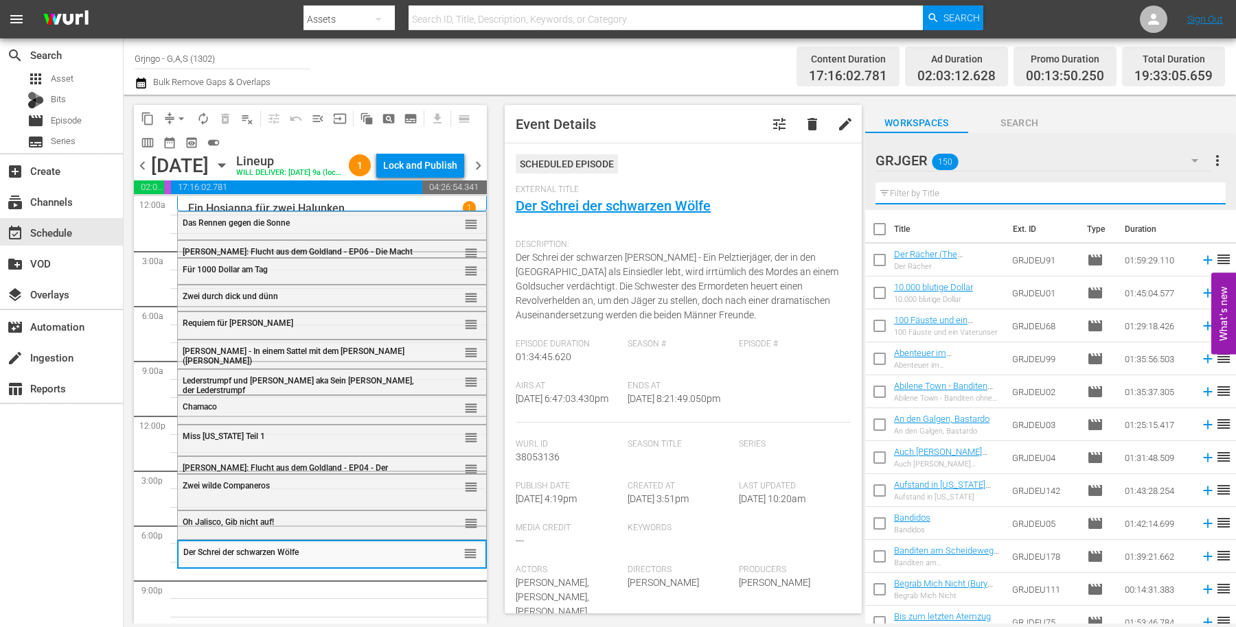
click at [949, 192] on input "text" at bounding box center [1050, 194] width 350 height 22
paste input "[PERSON_NAME]'s letzter Kampf"
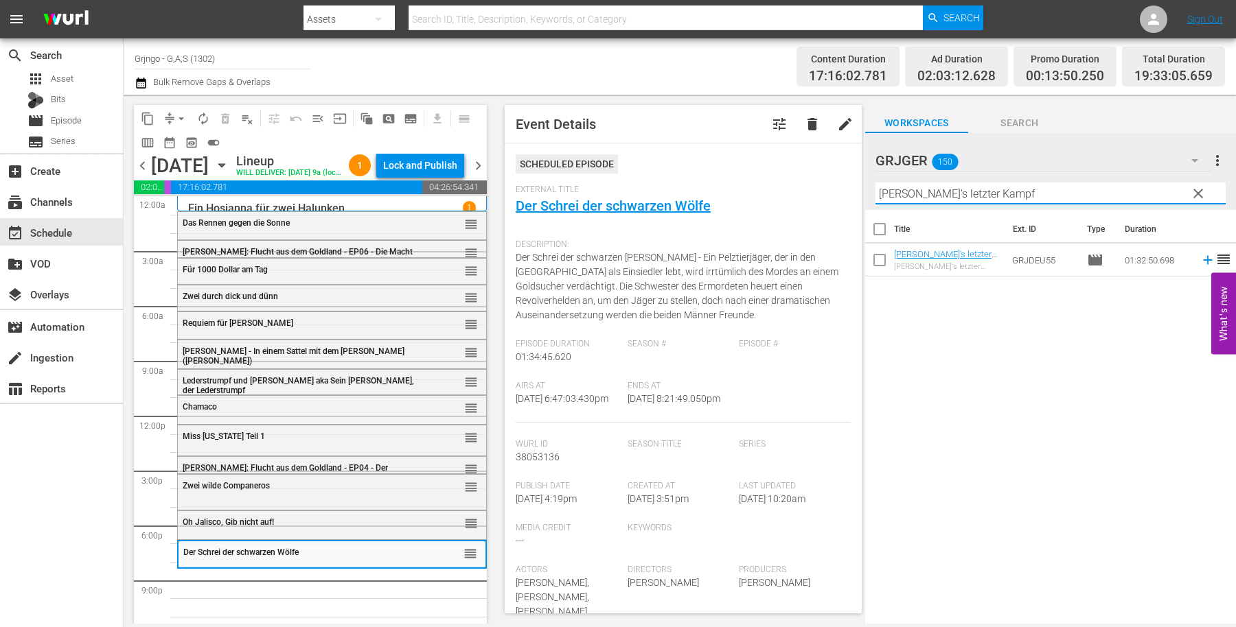
type input "[PERSON_NAME]'s letzter Kampf"
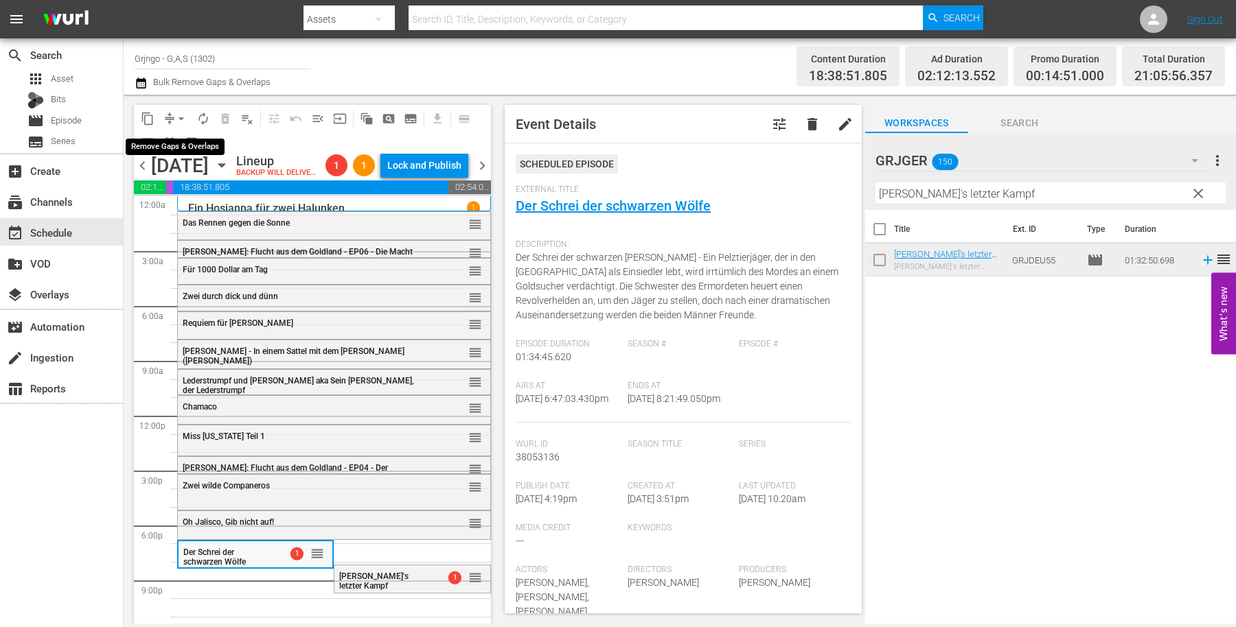
click at [179, 120] on span "arrow_drop_down" at bounding box center [181, 119] width 14 height 14
click at [186, 189] on li "Align to End of Previous Day" at bounding box center [182, 191] width 144 height 23
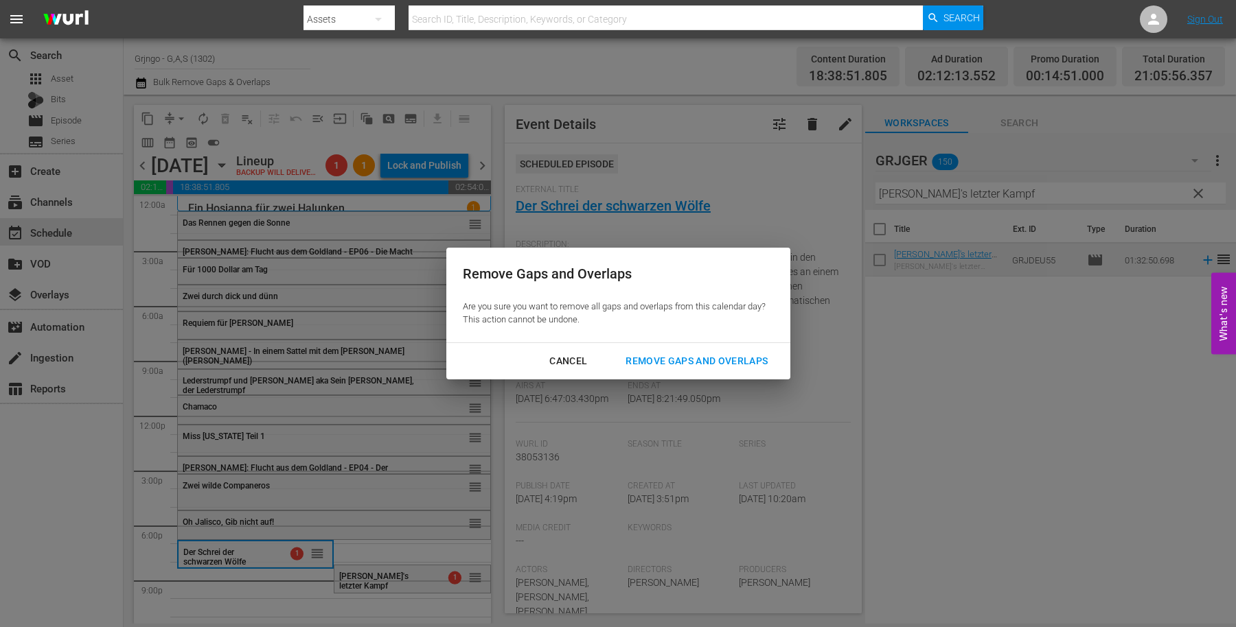
click at [724, 351] on button "Remove Gaps and Overlaps" at bounding box center [696, 361] width 175 height 25
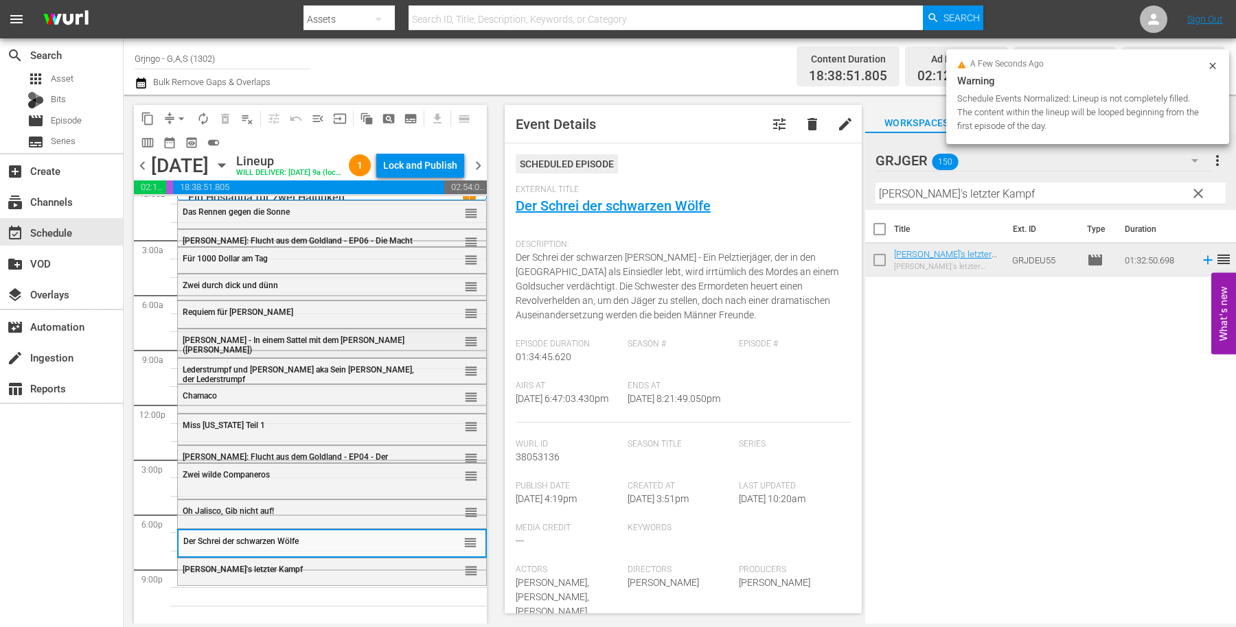
scroll to position [34, 0]
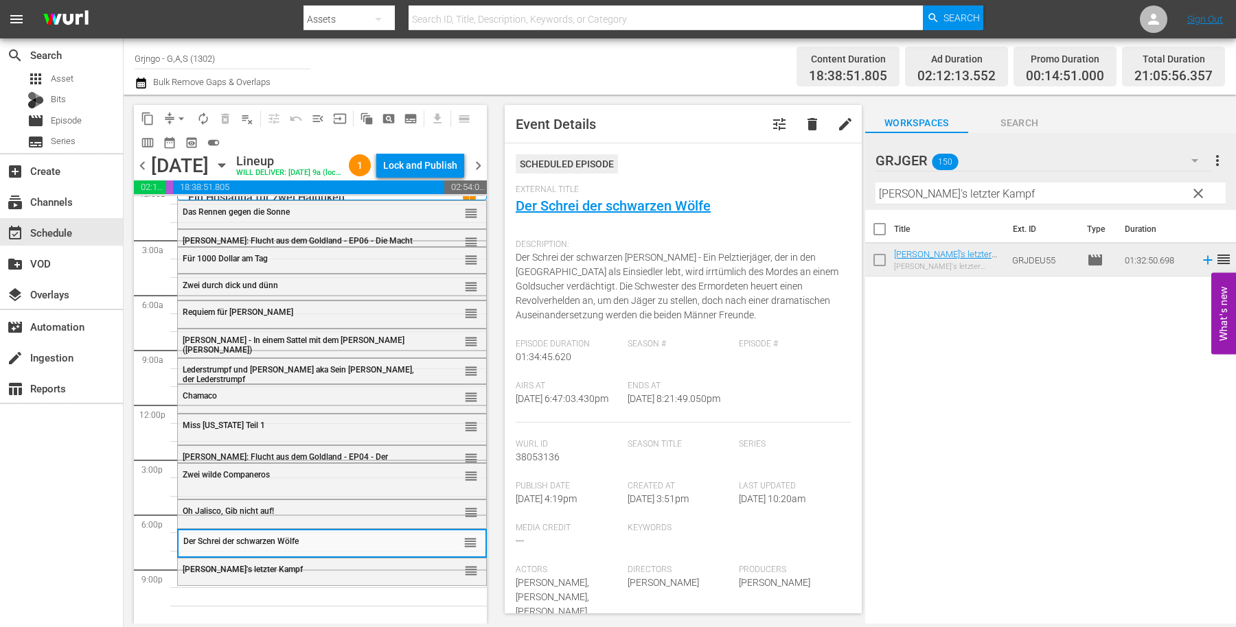
click at [1200, 192] on span "clear" at bounding box center [1198, 193] width 16 height 16
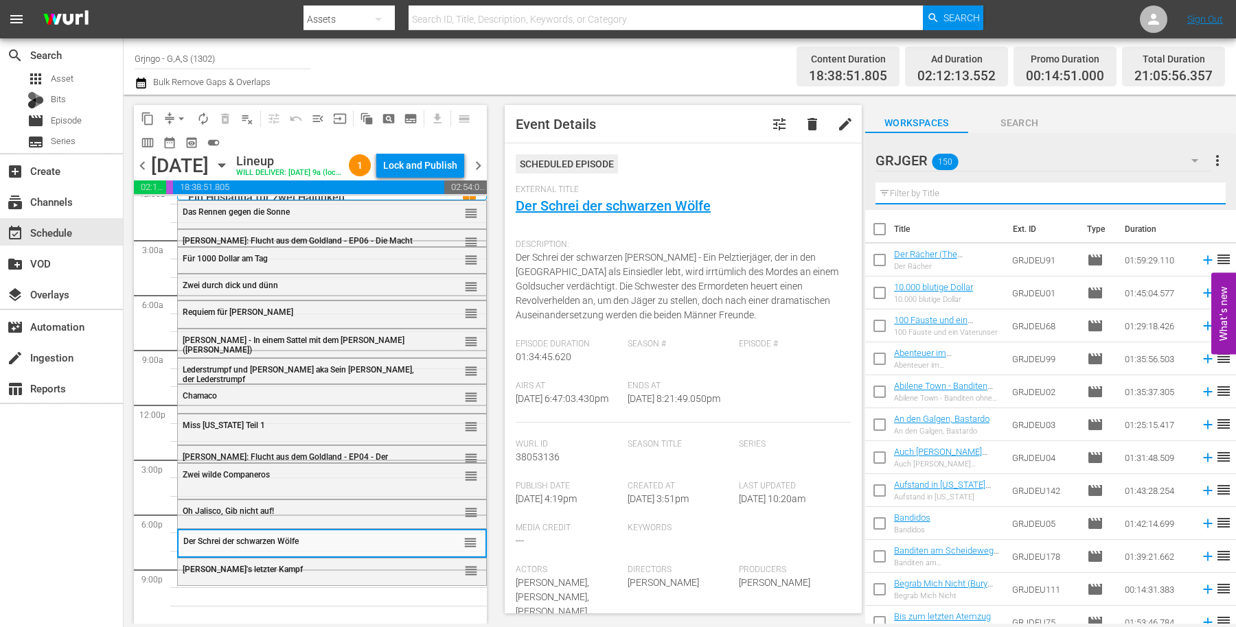
paste input "Im Tal des Verderbens (War Paint)"
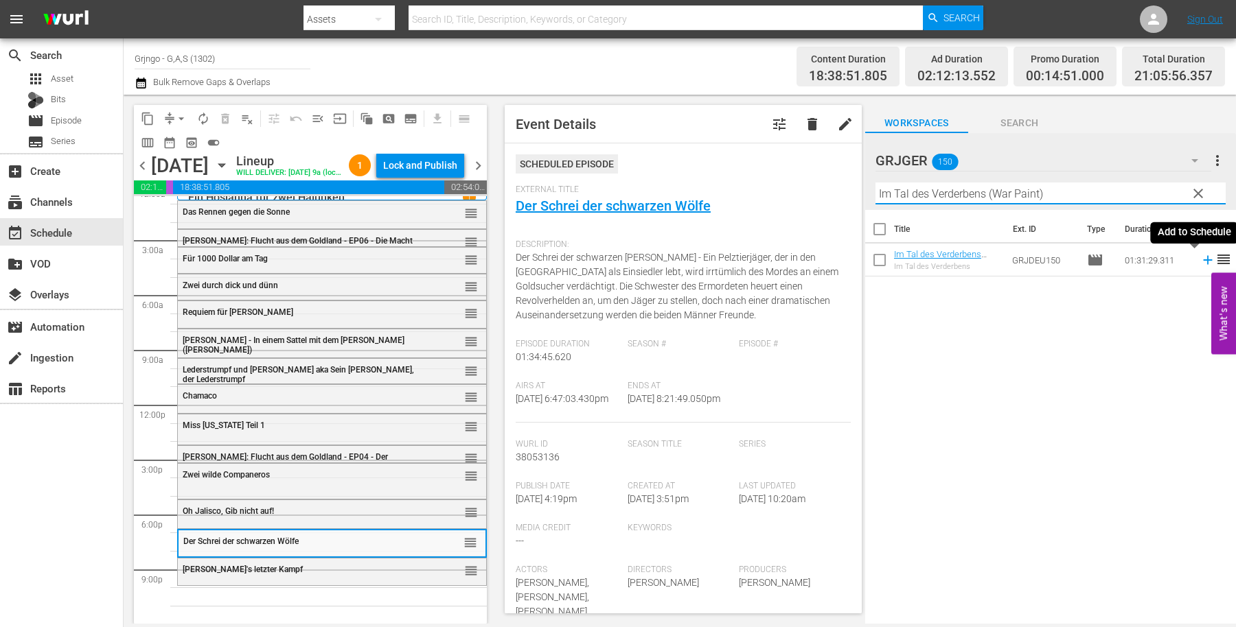
type input "Im Tal des Verderbens (War Paint)"
click at [1203, 263] on icon at bounding box center [1207, 260] width 9 height 9
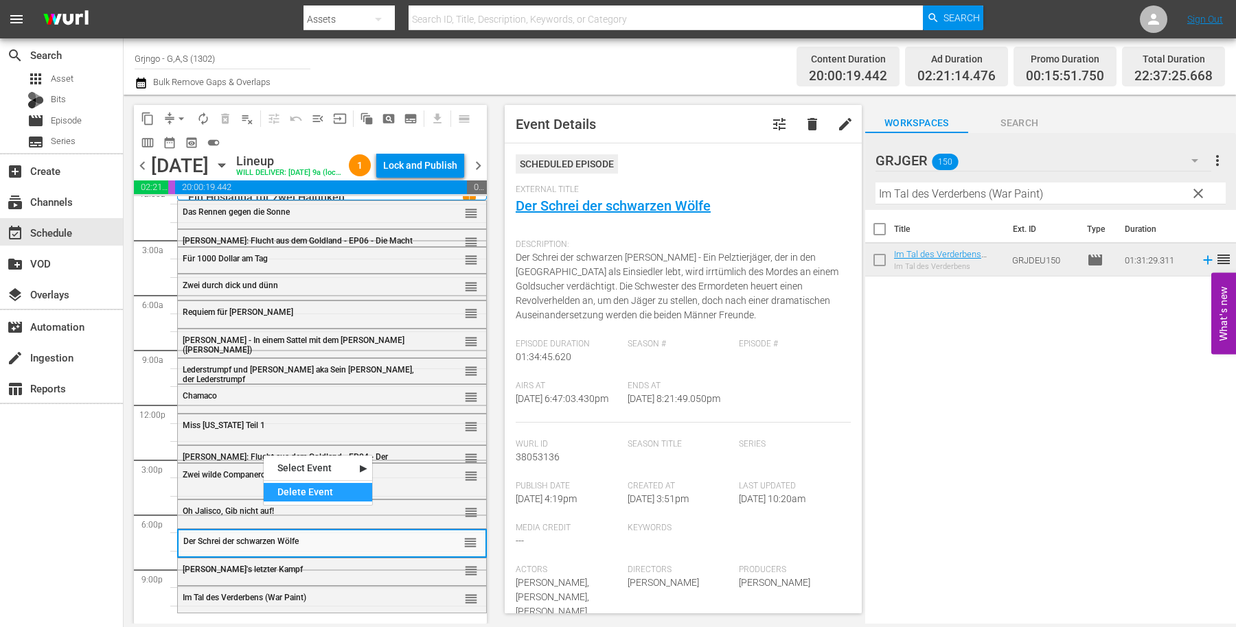
click at [288, 484] on div "Delete Event" at bounding box center [318, 492] width 108 height 19
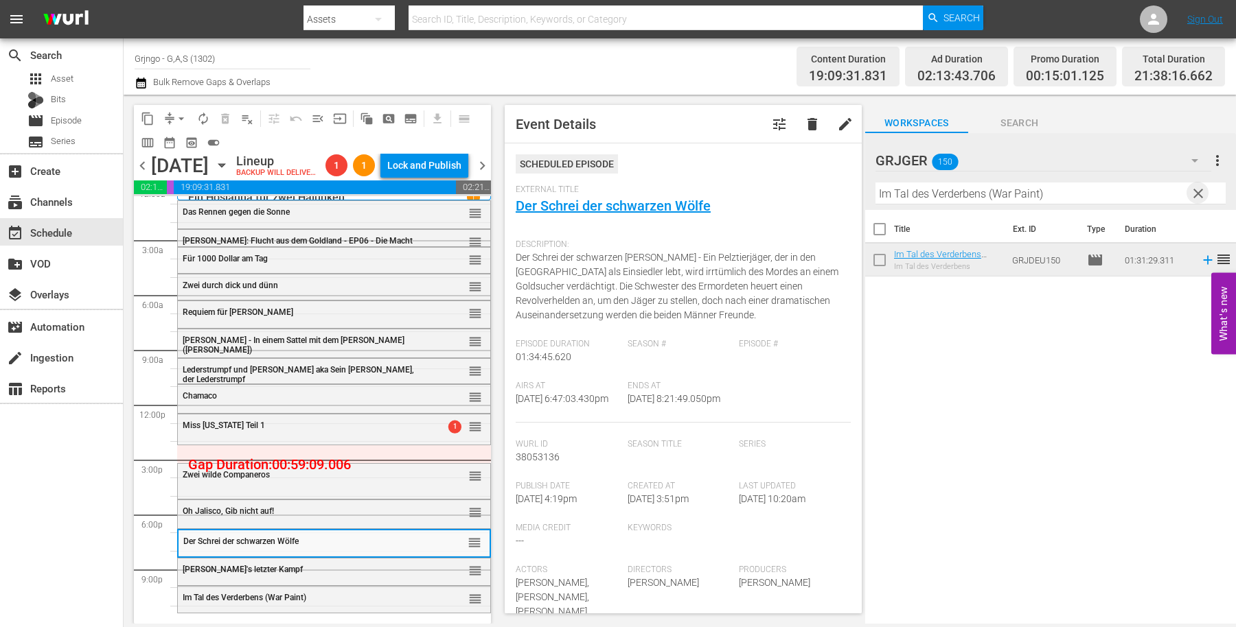
click at [1195, 189] on span "clear" at bounding box center [1198, 193] width 16 height 16
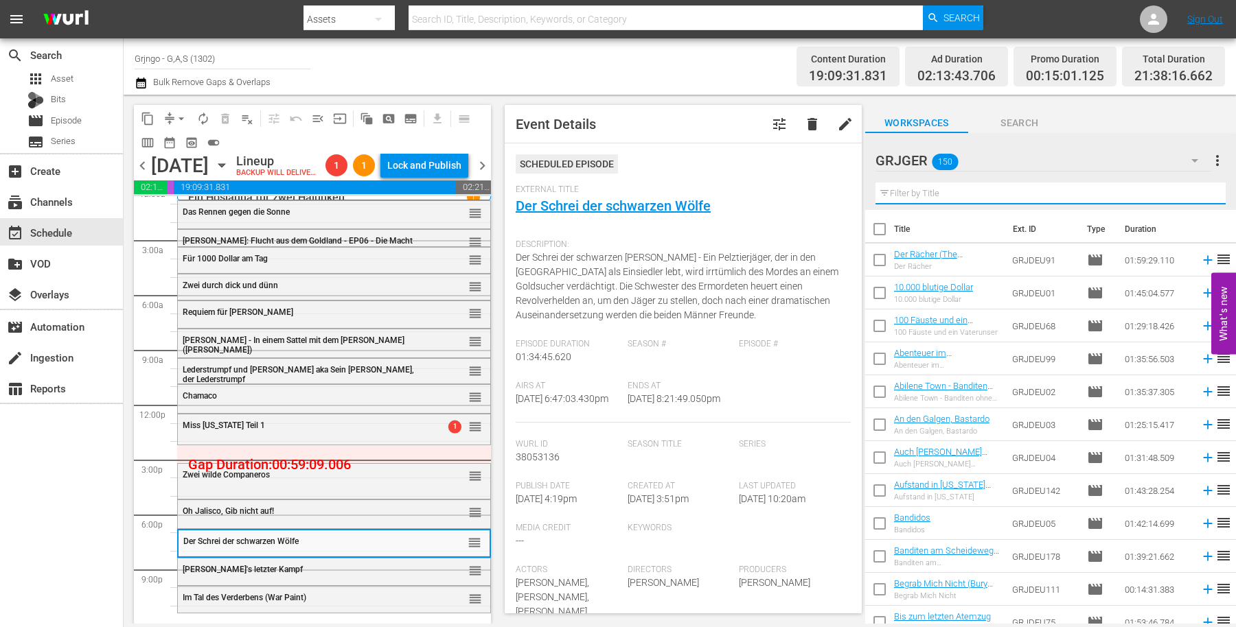
paste input "Der Weite Weg nach Westen"
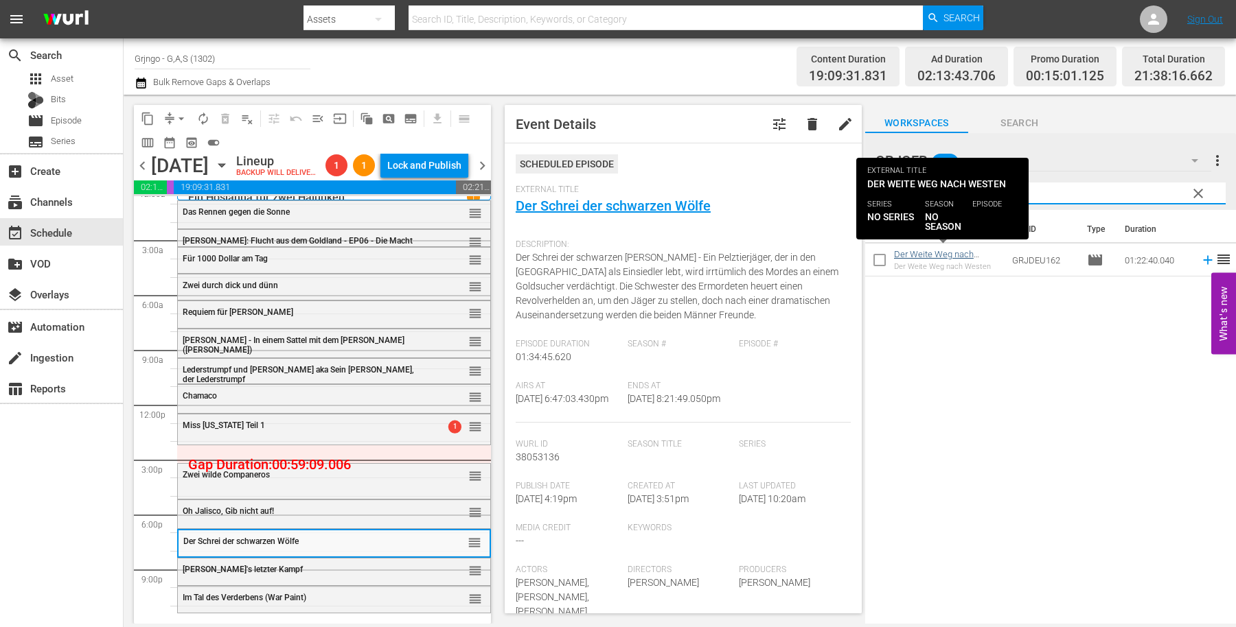
type input "Der Weite Weg nach Westen"
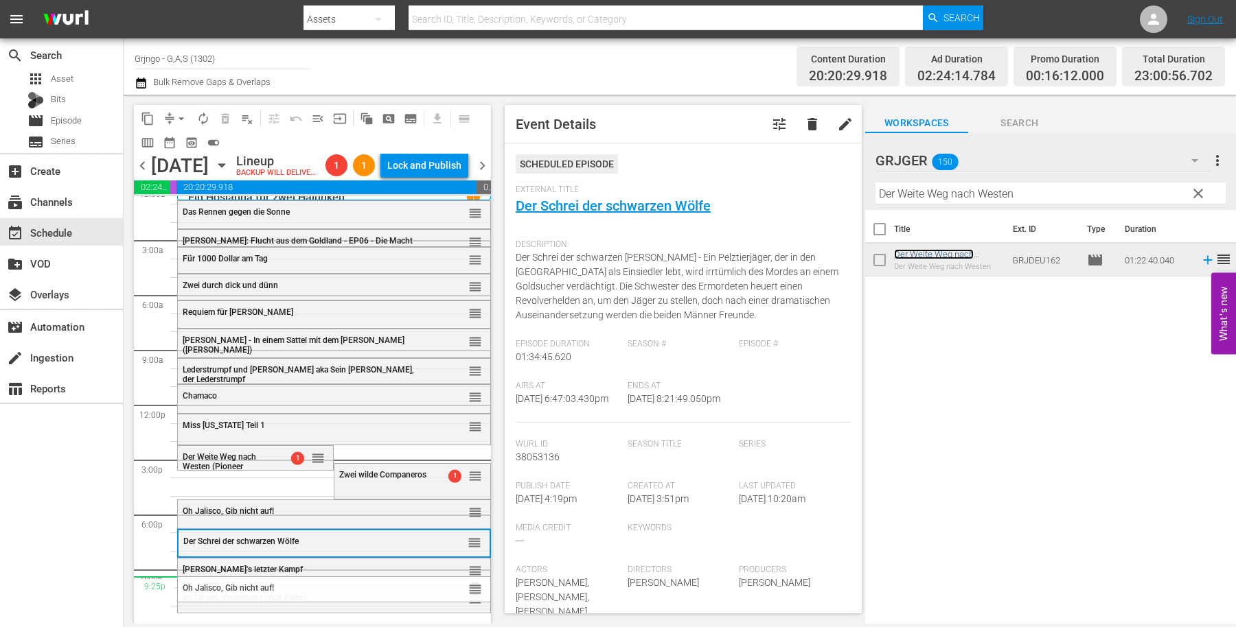
drag, startPoint x: 461, startPoint y: 506, endPoint x: 443, endPoint y: 577, distance: 72.8
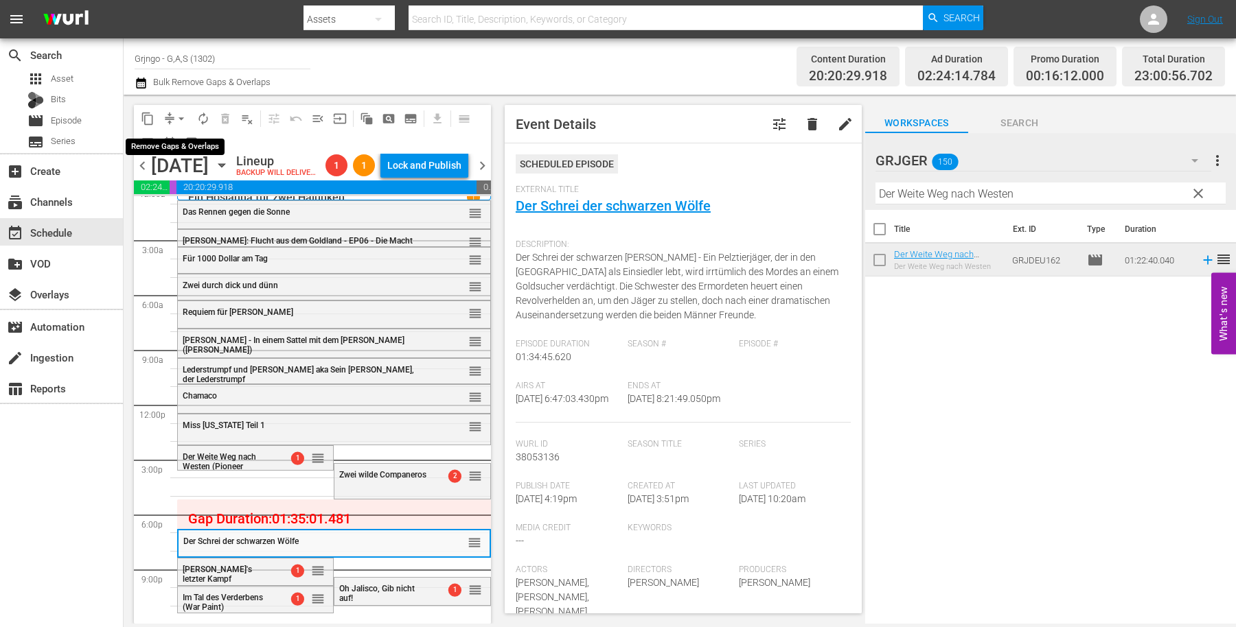
click at [178, 114] on span "arrow_drop_down" at bounding box center [181, 119] width 14 height 14
click at [185, 184] on li "Align to End of Previous Day" at bounding box center [182, 191] width 144 height 23
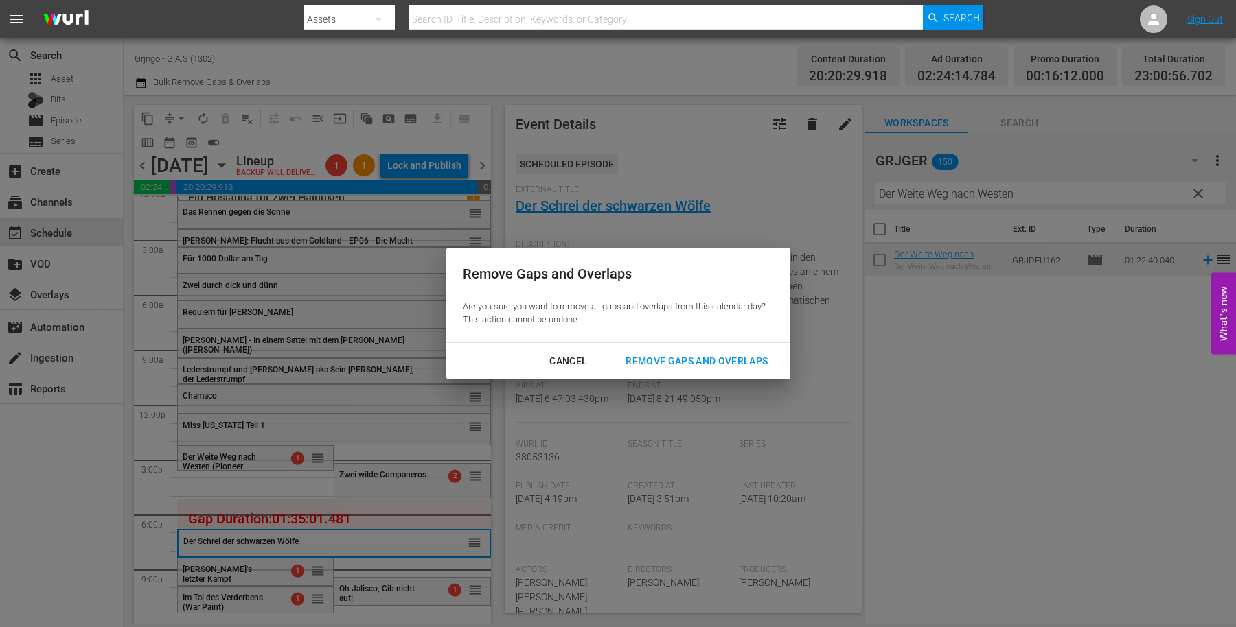
click at [675, 358] on div "Remove Gaps and Overlaps" at bounding box center [696, 361] width 164 height 17
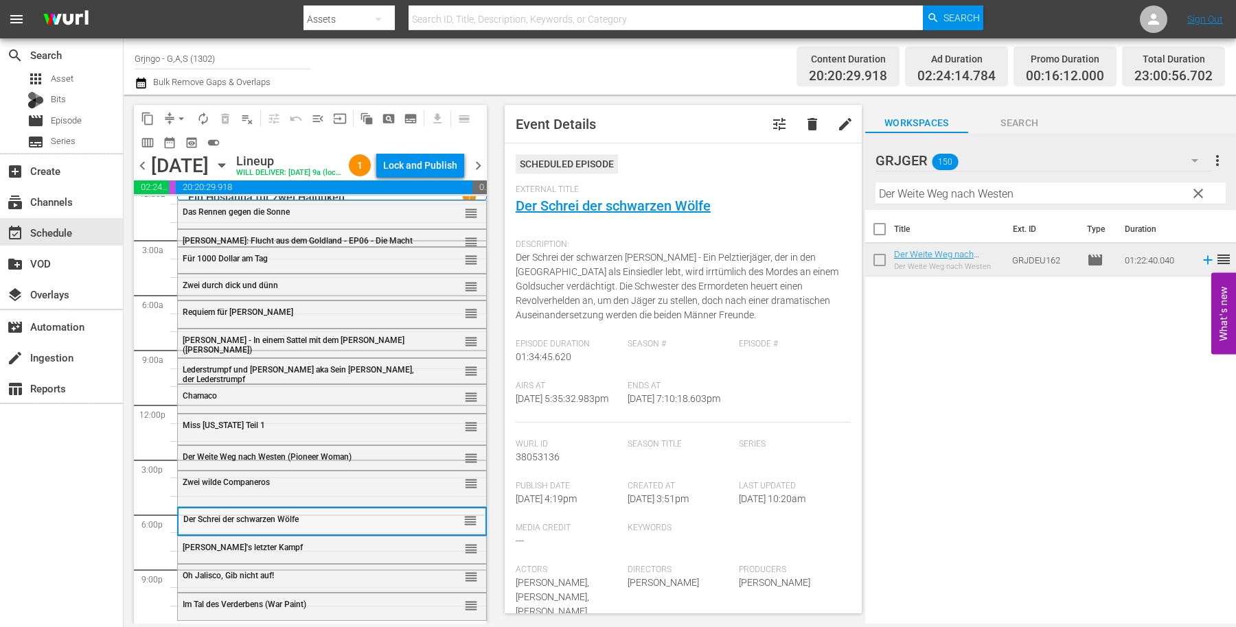
click at [203, 518] on span "Der Schrei der schwarzen Wölfe" at bounding box center [240, 520] width 115 height 10
click at [221, 557] on div "[PERSON_NAME]'s letzter Kampf reorder" at bounding box center [332, 548] width 308 height 23
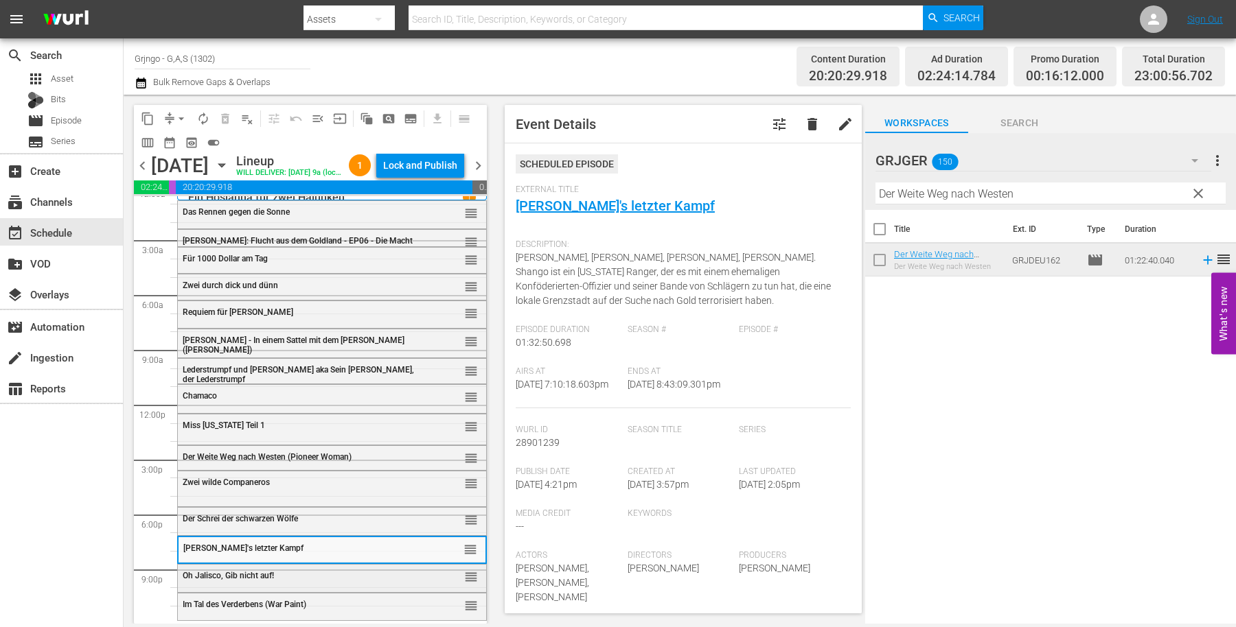
click at [238, 586] on div "Oh Jalisco, Gib nicht auf! reorder" at bounding box center [332, 576] width 308 height 23
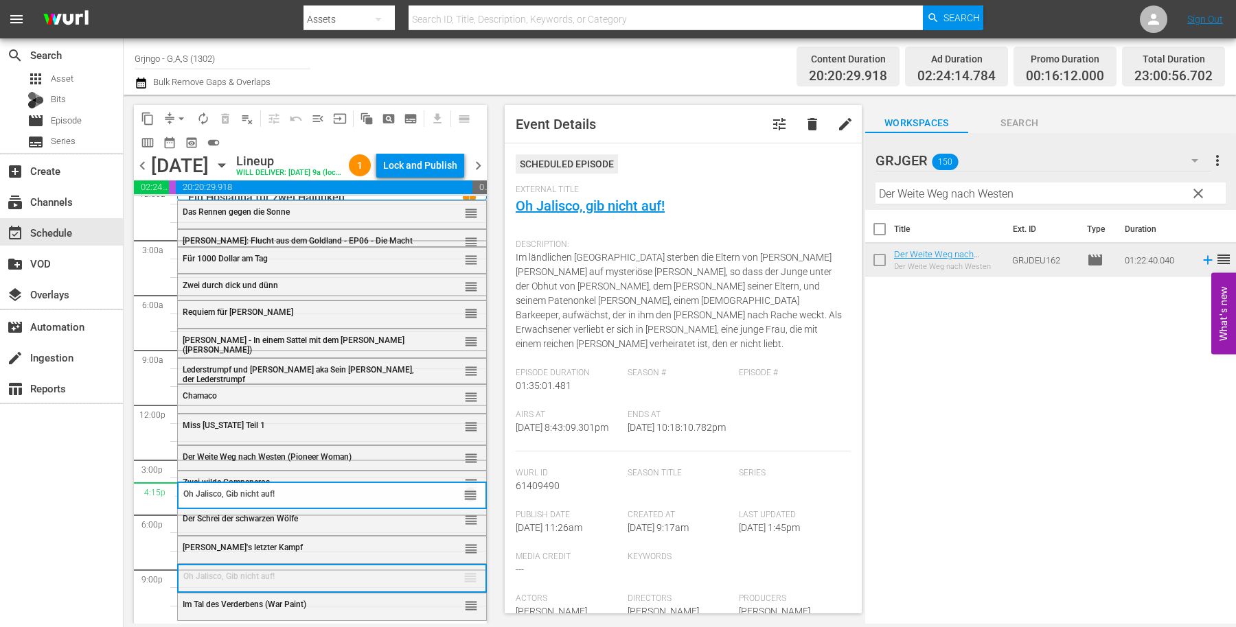
drag, startPoint x: 462, startPoint y: 573, endPoint x: 457, endPoint y: 483, distance: 89.4
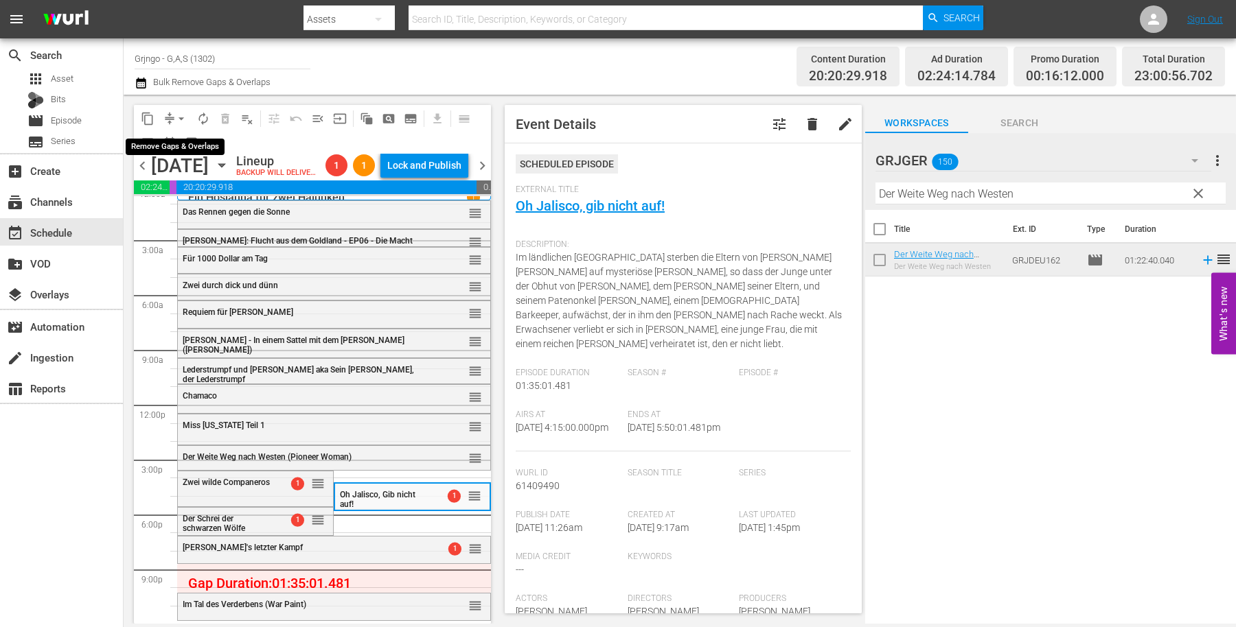
click at [179, 117] on span "arrow_drop_down" at bounding box center [181, 119] width 14 height 14
click at [210, 194] on li "Align to End of Previous Day" at bounding box center [182, 191] width 144 height 23
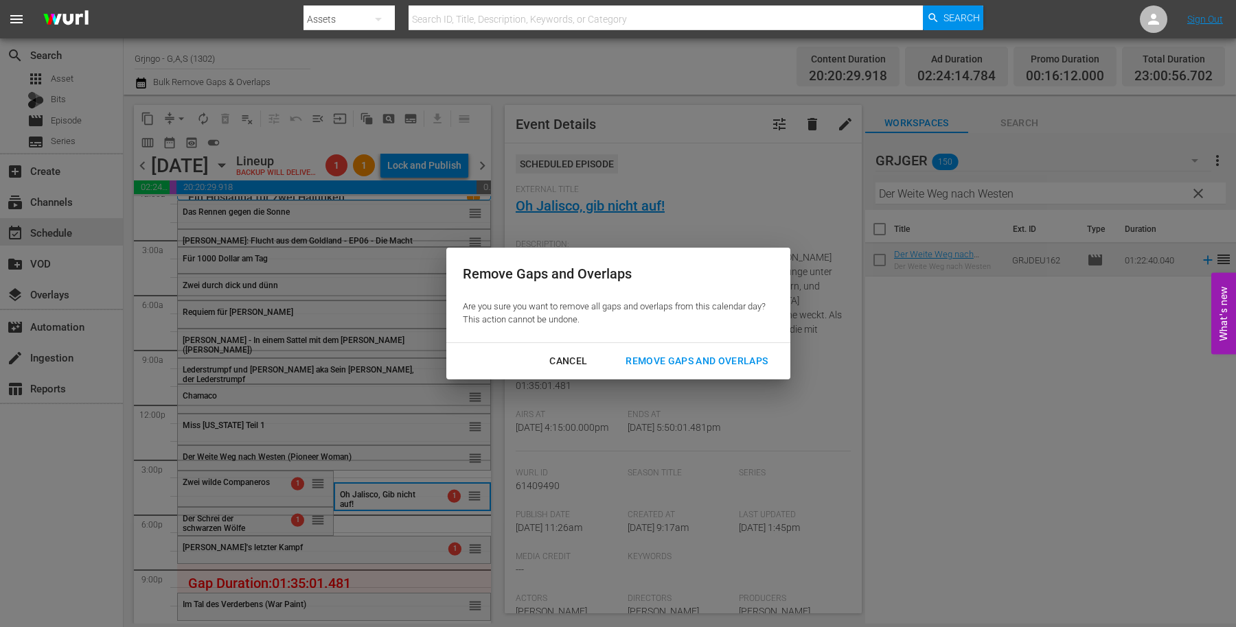
click at [667, 362] on div "Remove Gaps and Overlaps" at bounding box center [696, 361] width 164 height 17
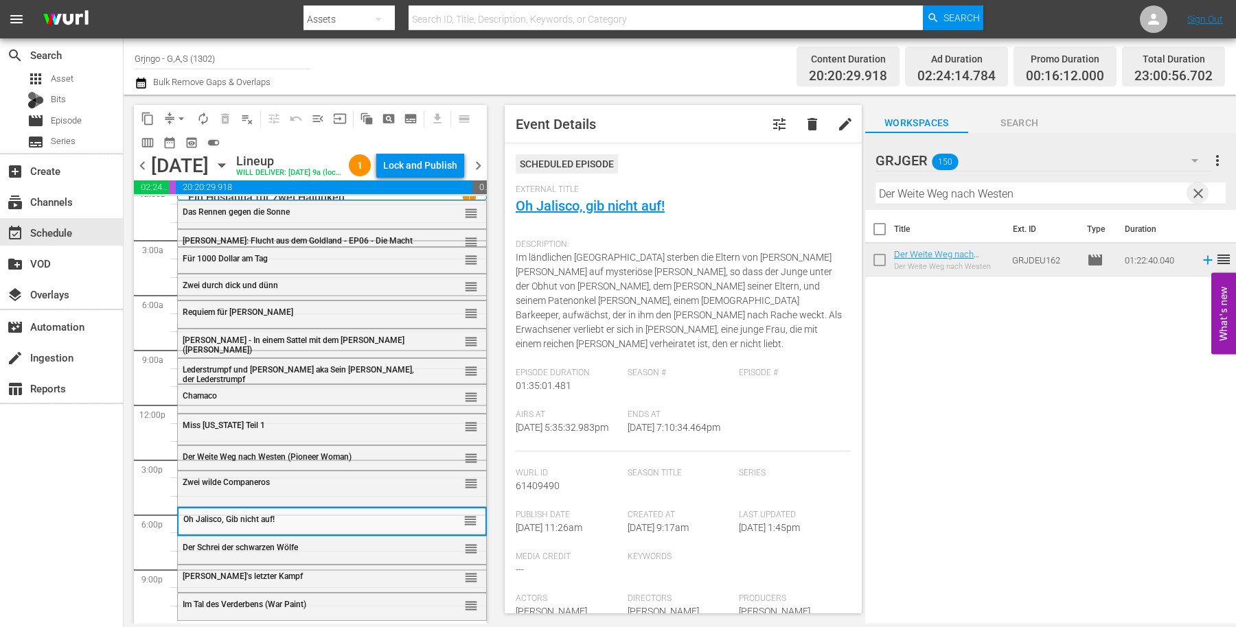
click at [1202, 189] on span "clear" at bounding box center [1198, 193] width 16 height 16
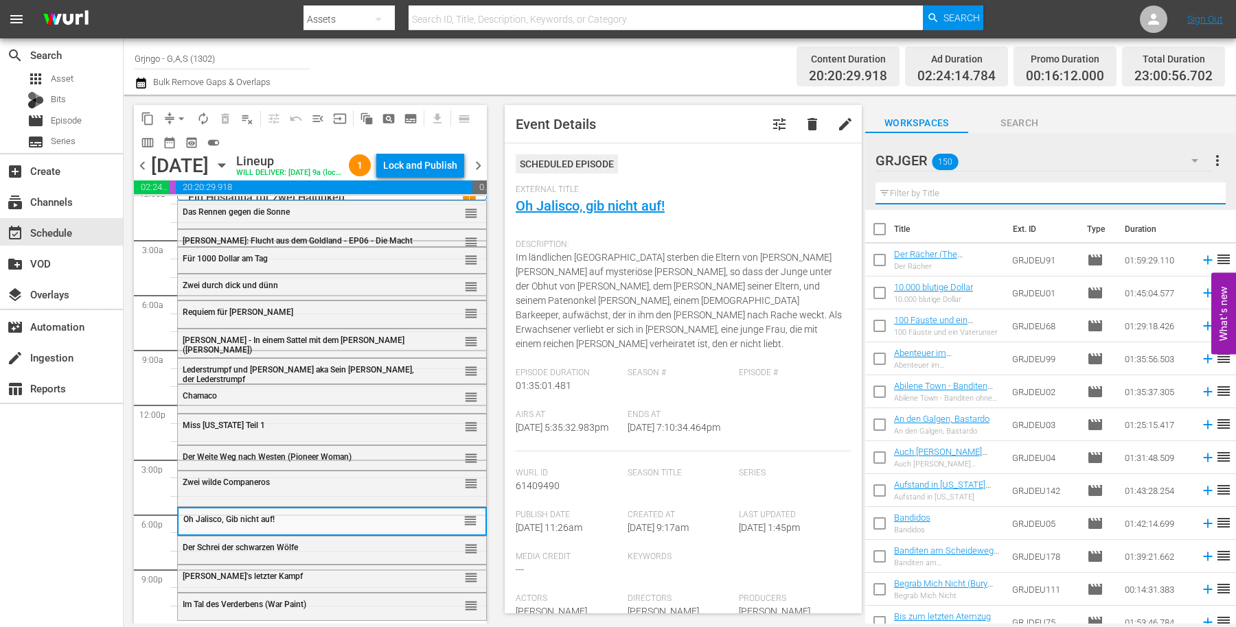
click at [927, 194] on input "text" at bounding box center [1050, 194] width 350 height 22
paste input "Die Verfluchten der Pampas (Savage Pampas)"
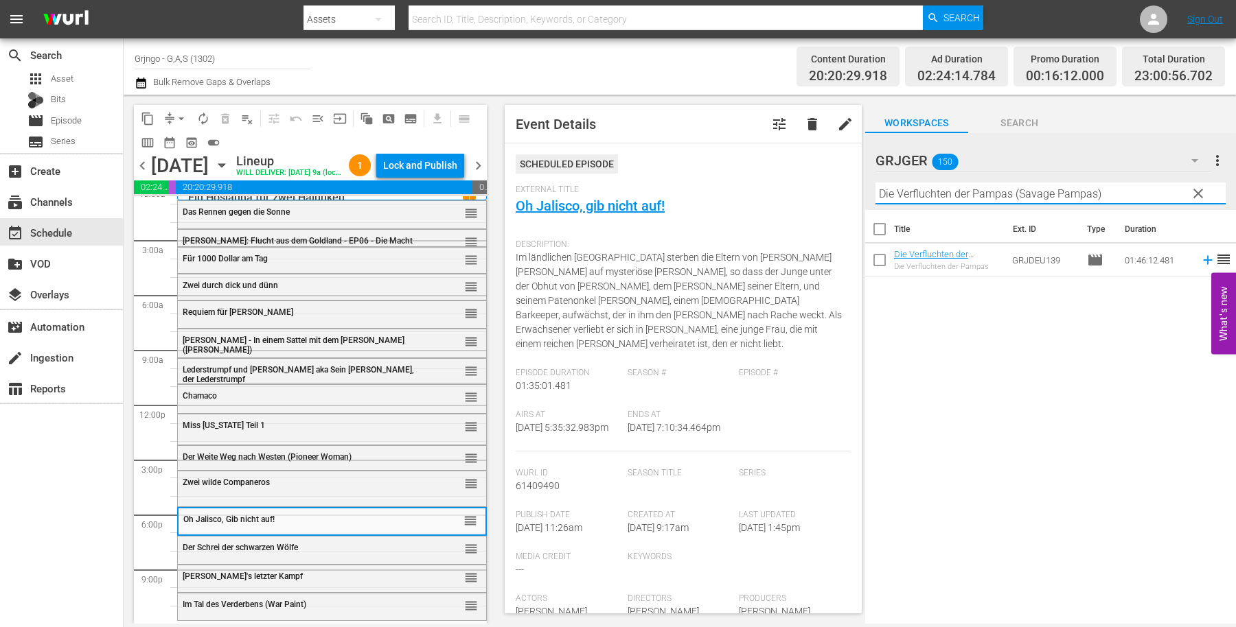
type input "Die Verfluchten der Pampas (Savage Pampas)"
click at [1203, 257] on icon at bounding box center [1207, 260] width 9 height 9
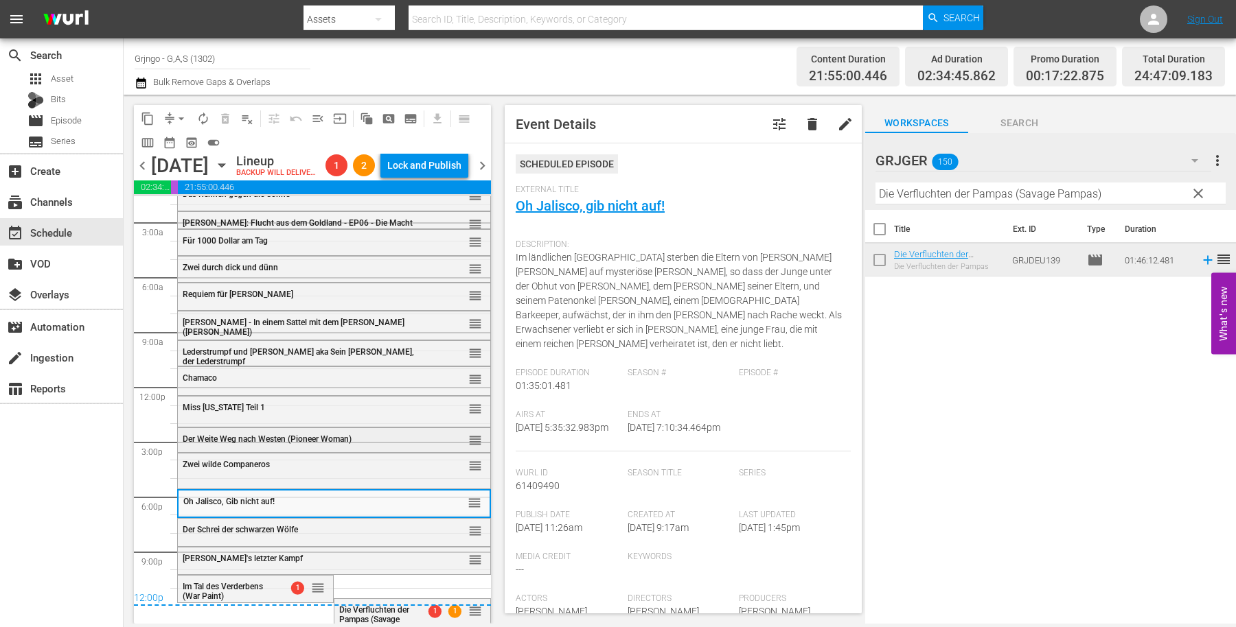
scroll to position [58, 0]
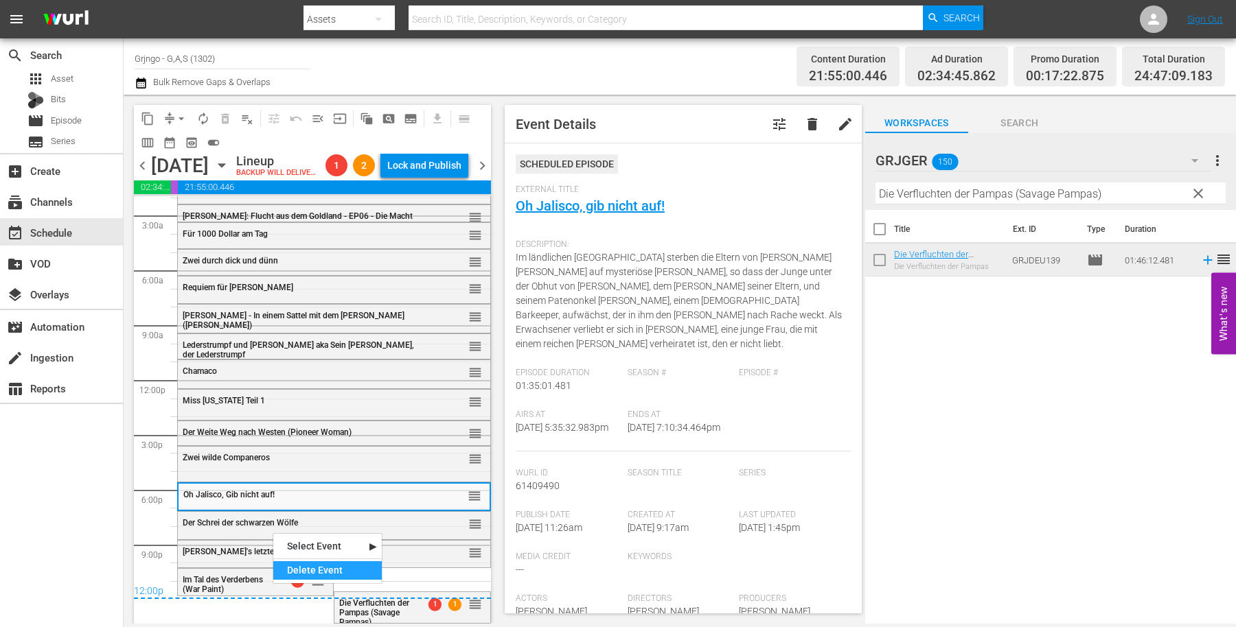
click at [298, 574] on div "Delete Event" at bounding box center [327, 571] width 108 height 19
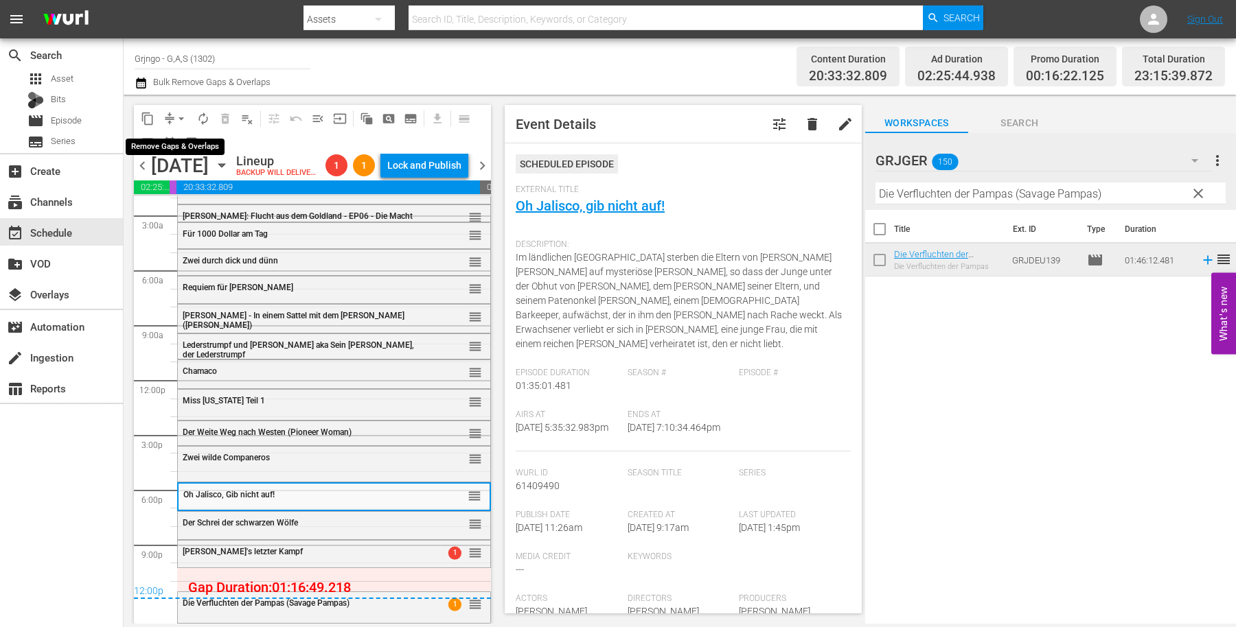
click at [181, 115] on span "arrow_drop_down" at bounding box center [181, 119] width 14 height 14
click at [207, 189] on li "Align to End of Previous Day" at bounding box center [182, 191] width 144 height 23
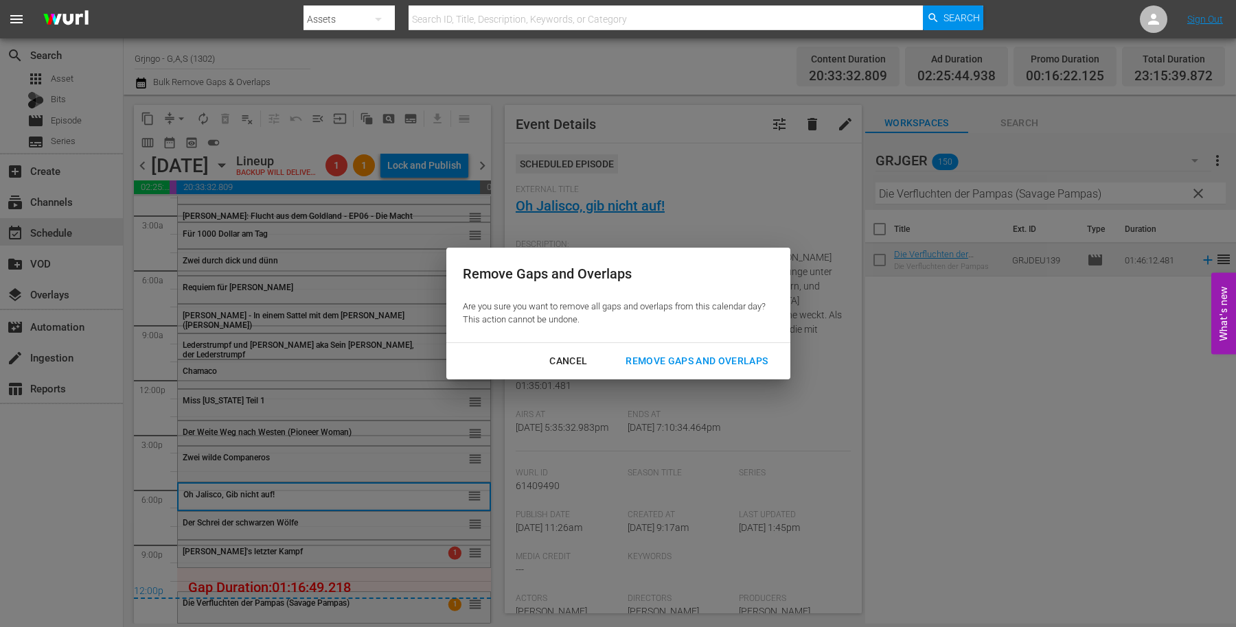
click at [647, 356] on div "Remove Gaps and Overlaps" at bounding box center [696, 361] width 164 height 17
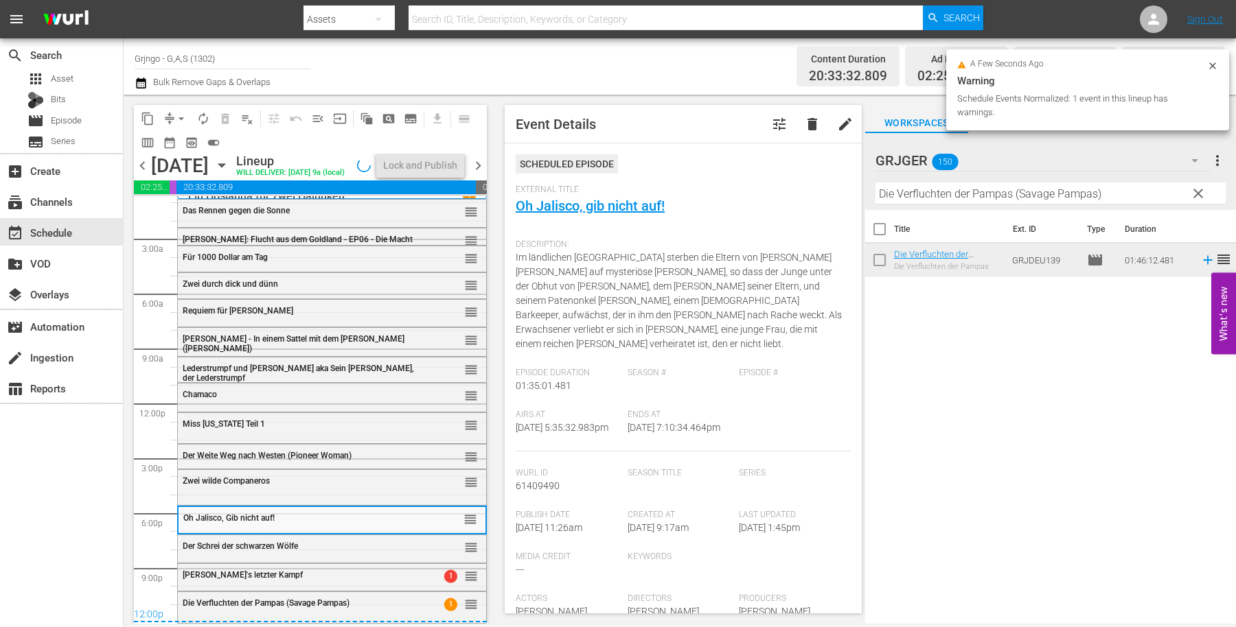
scroll to position [35, 0]
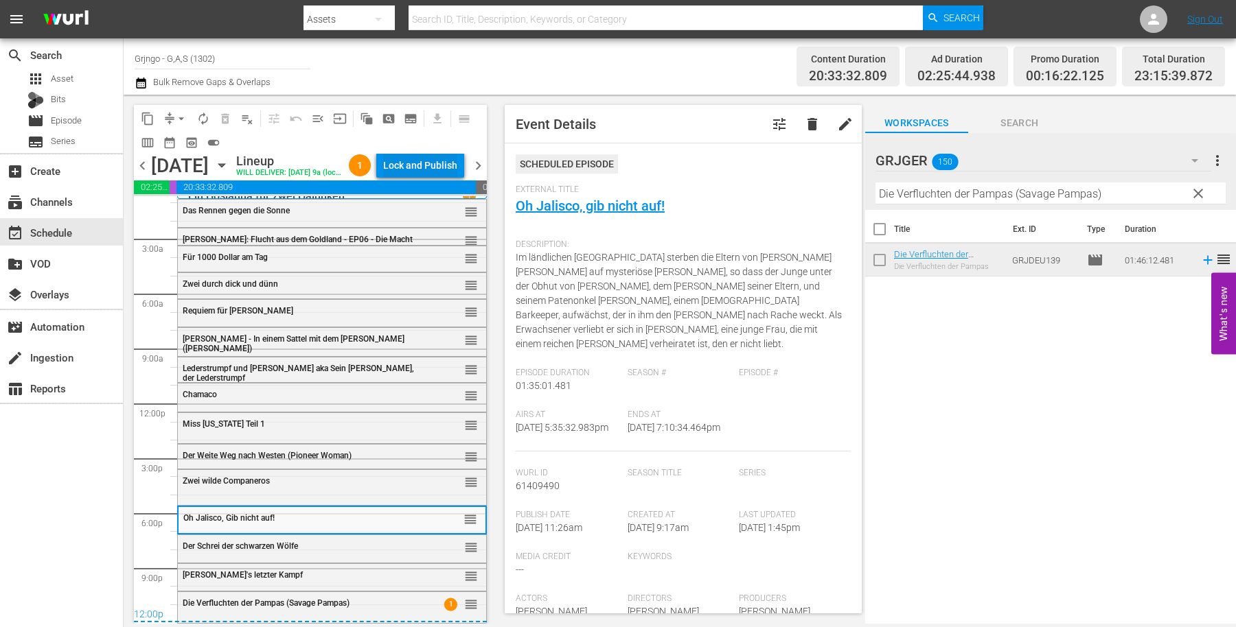
click at [426, 162] on div "Lock and Publish" at bounding box center [420, 165] width 74 height 25
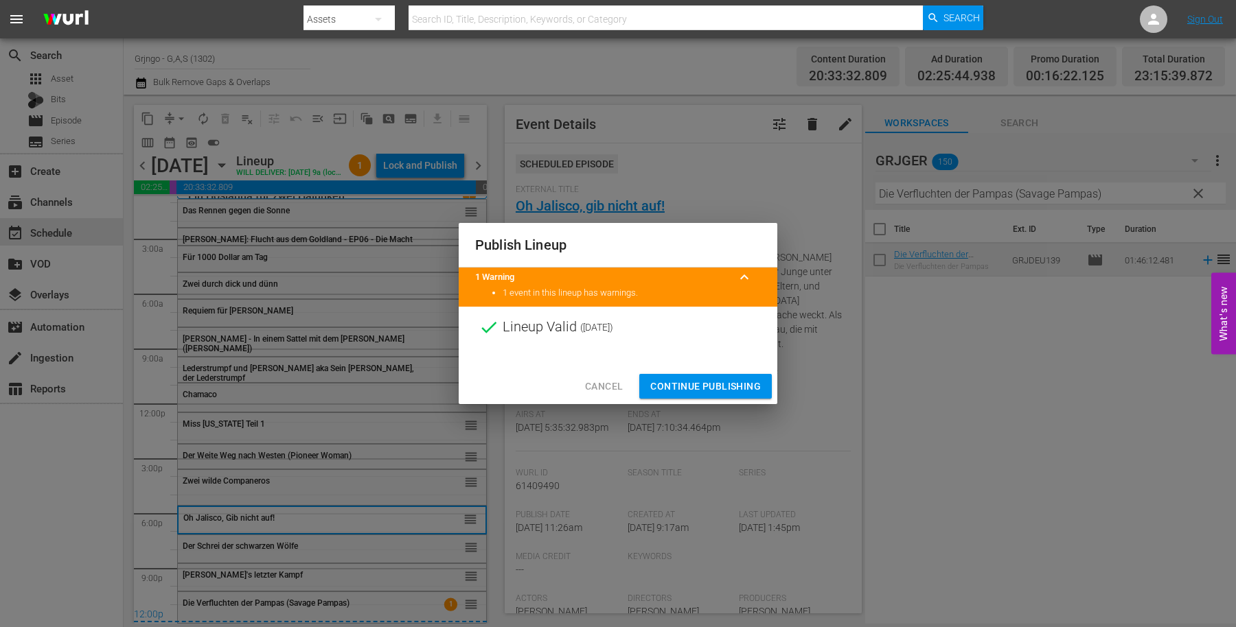
click at [697, 376] on button "Continue Publishing" at bounding box center [705, 386] width 132 height 25
